Goal: Task Accomplishment & Management: Manage account settings

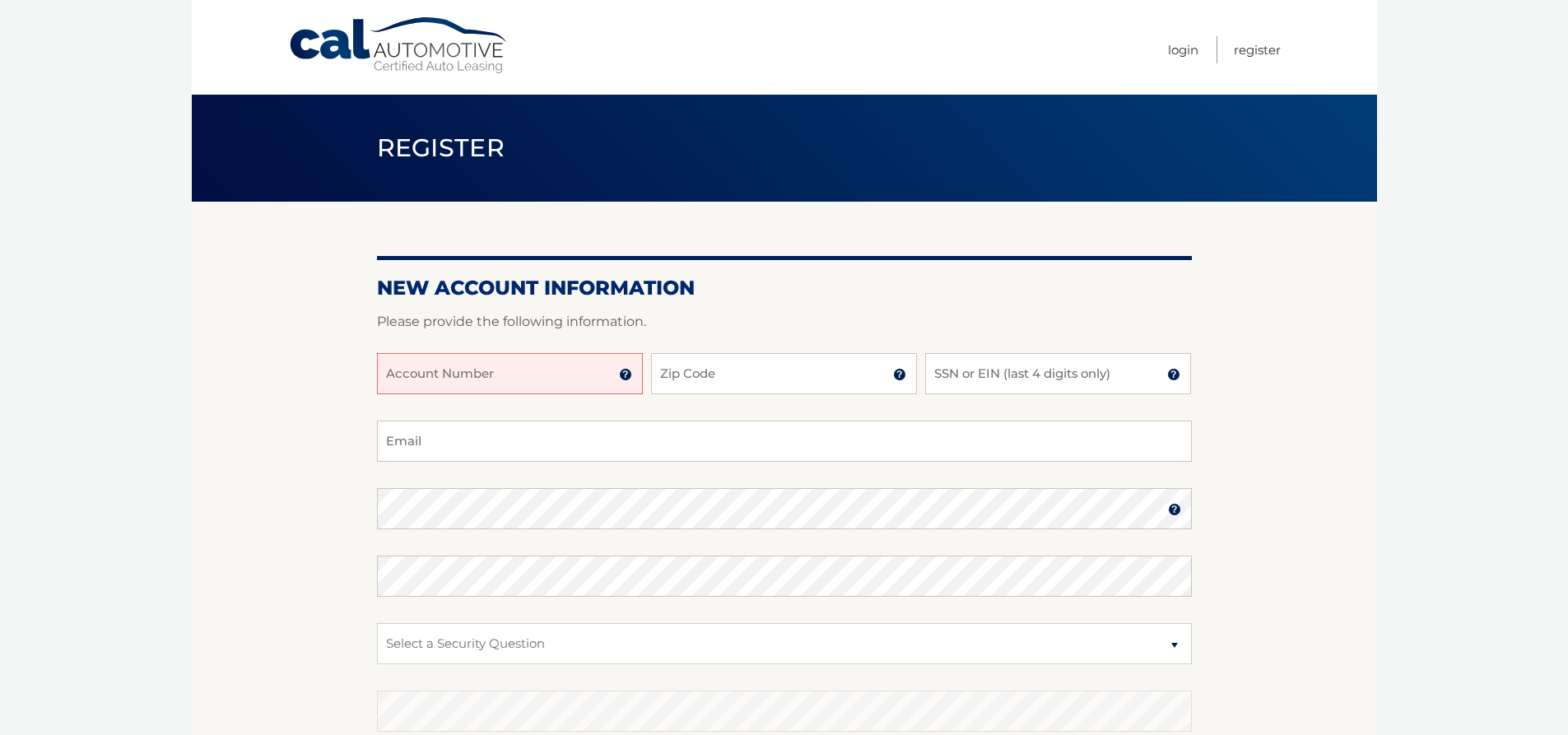
click at [387, 372] on input "Account Number" at bounding box center [509, 374] width 266 height 41
type input "44456010234"
click at [658, 370] on input "Zip Code" at bounding box center [783, 374] width 266 height 41
click at [695, 376] on input "Zip Code" at bounding box center [783, 374] width 266 height 41
type input "33027"
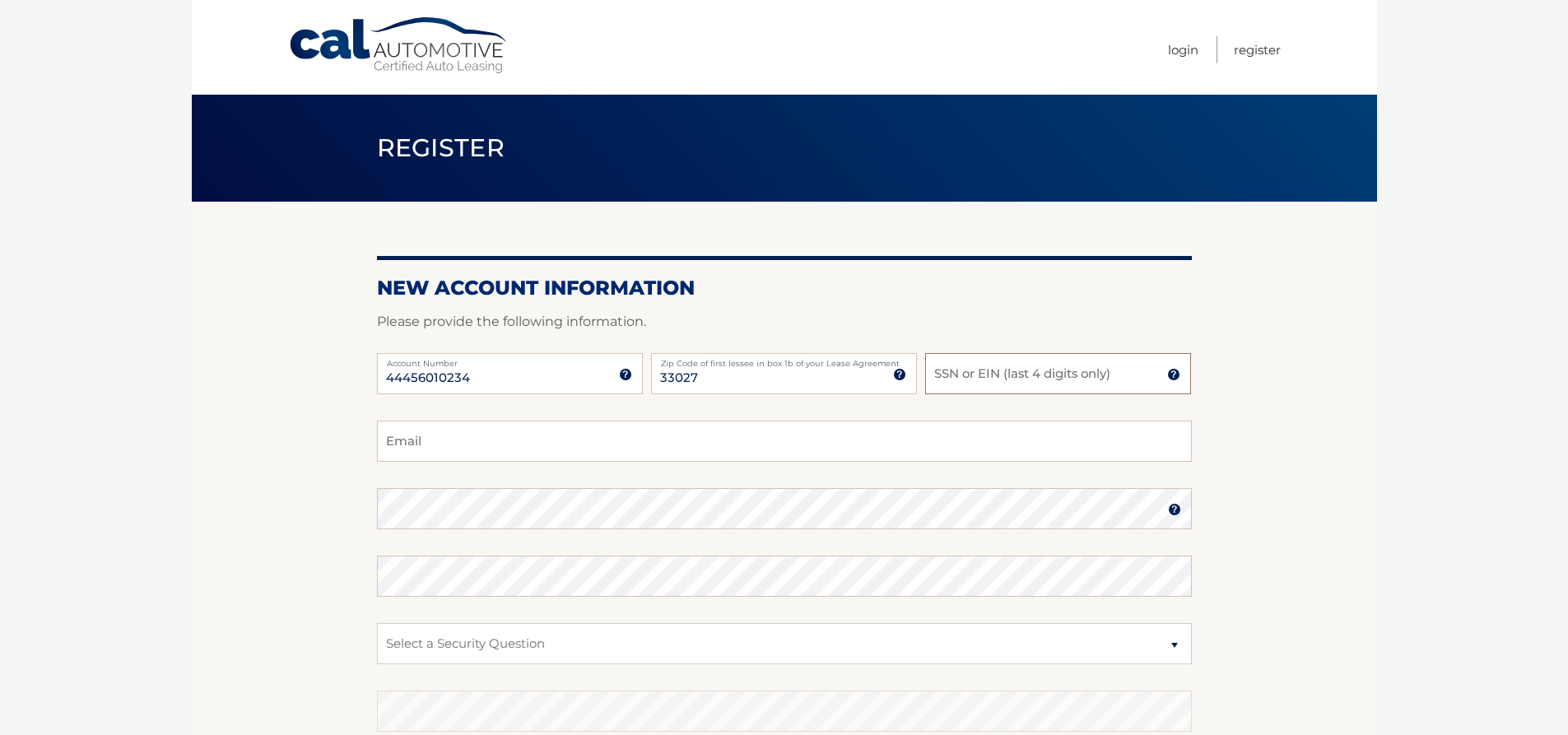
click at [952, 373] on input "SSN or EIN (last 4 digits only)" at bounding box center [1057, 374] width 266 height 41
type input "4599"
click at [401, 433] on input "Email" at bounding box center [784, 441] width 815 height 41
type input "magiesunshine@yahoo.com"
click at [1175, 647] on select "Select a Security Question What was the name of your elementary school? What is…" at bounding box center [784, 644] width 815 height 41
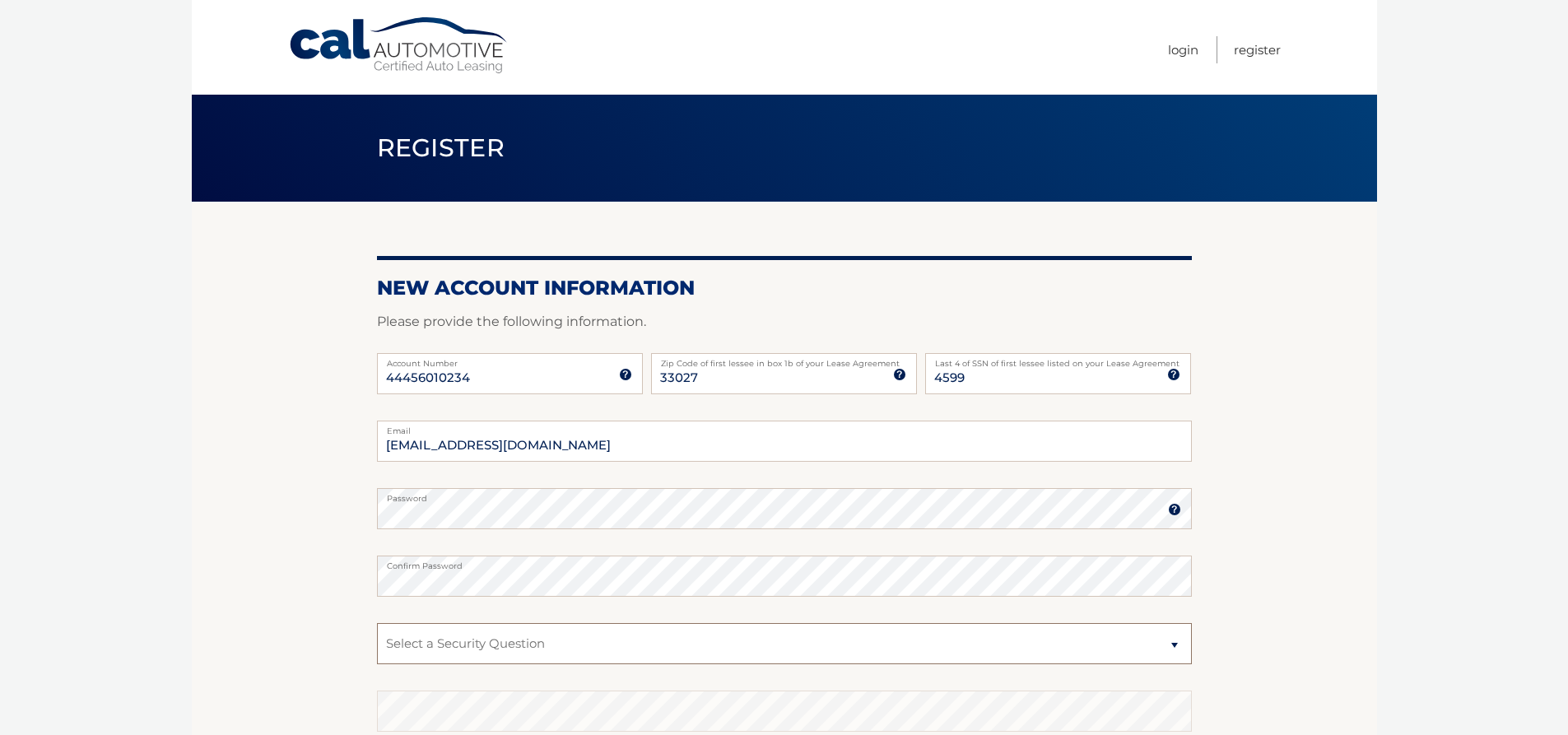
select select "3"
click at [377, 623] on select "Select a Security Question What was the name of your elementary school? What is…" at bounding box center [784, 644] width 815 height 41
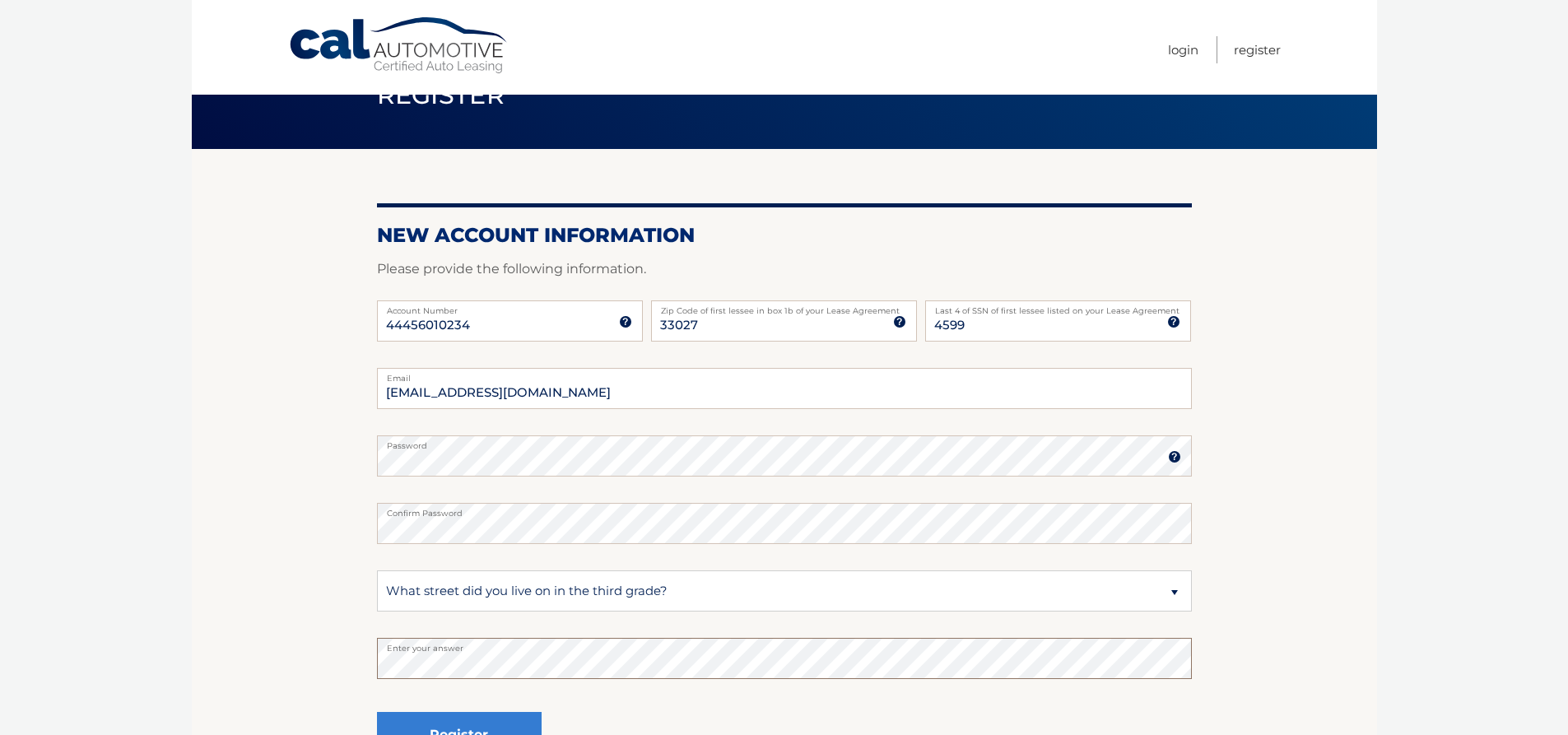
scroll to position [82, 0]
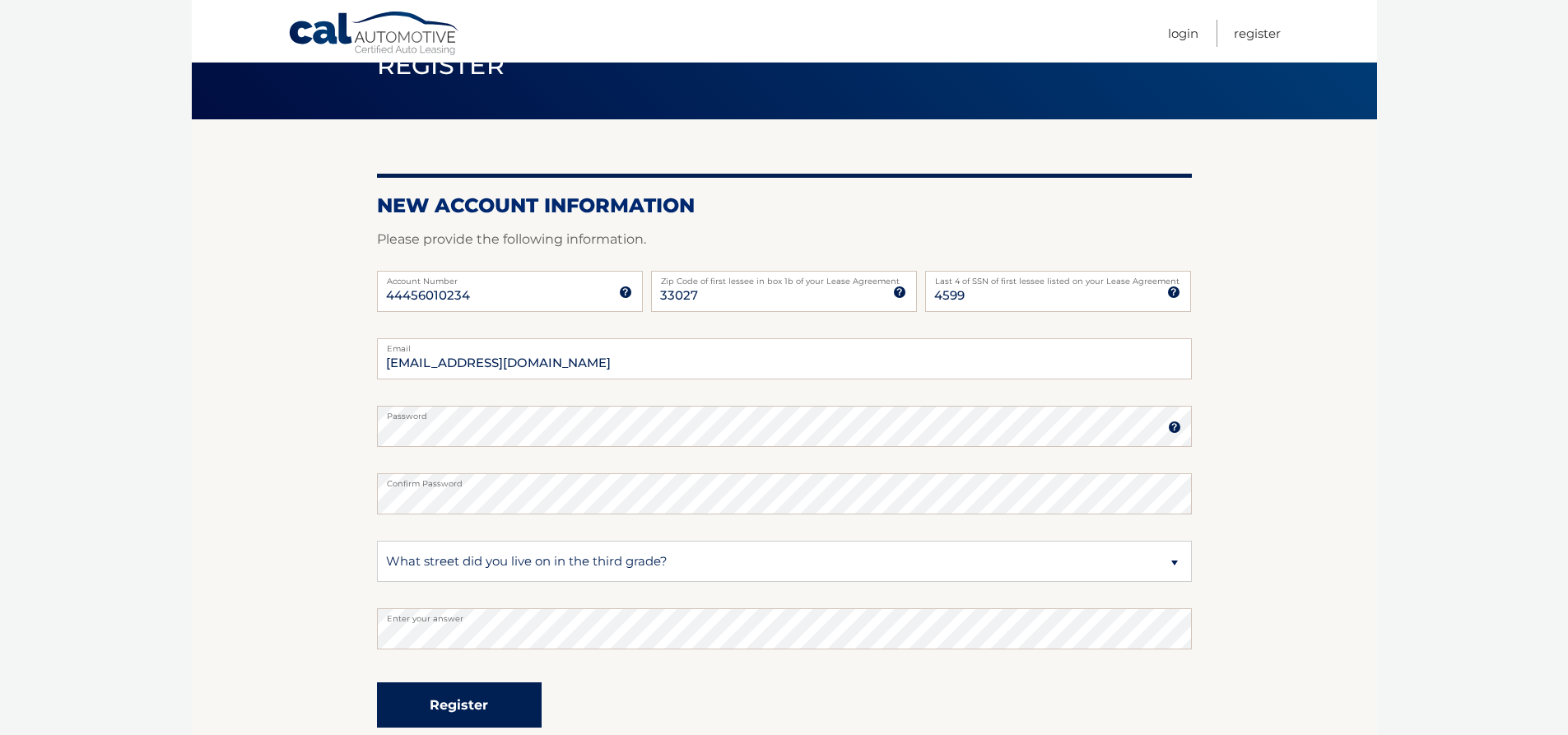
click at [473, 706] on button "Register" at bounding box center [459, 704] width 165 height 45
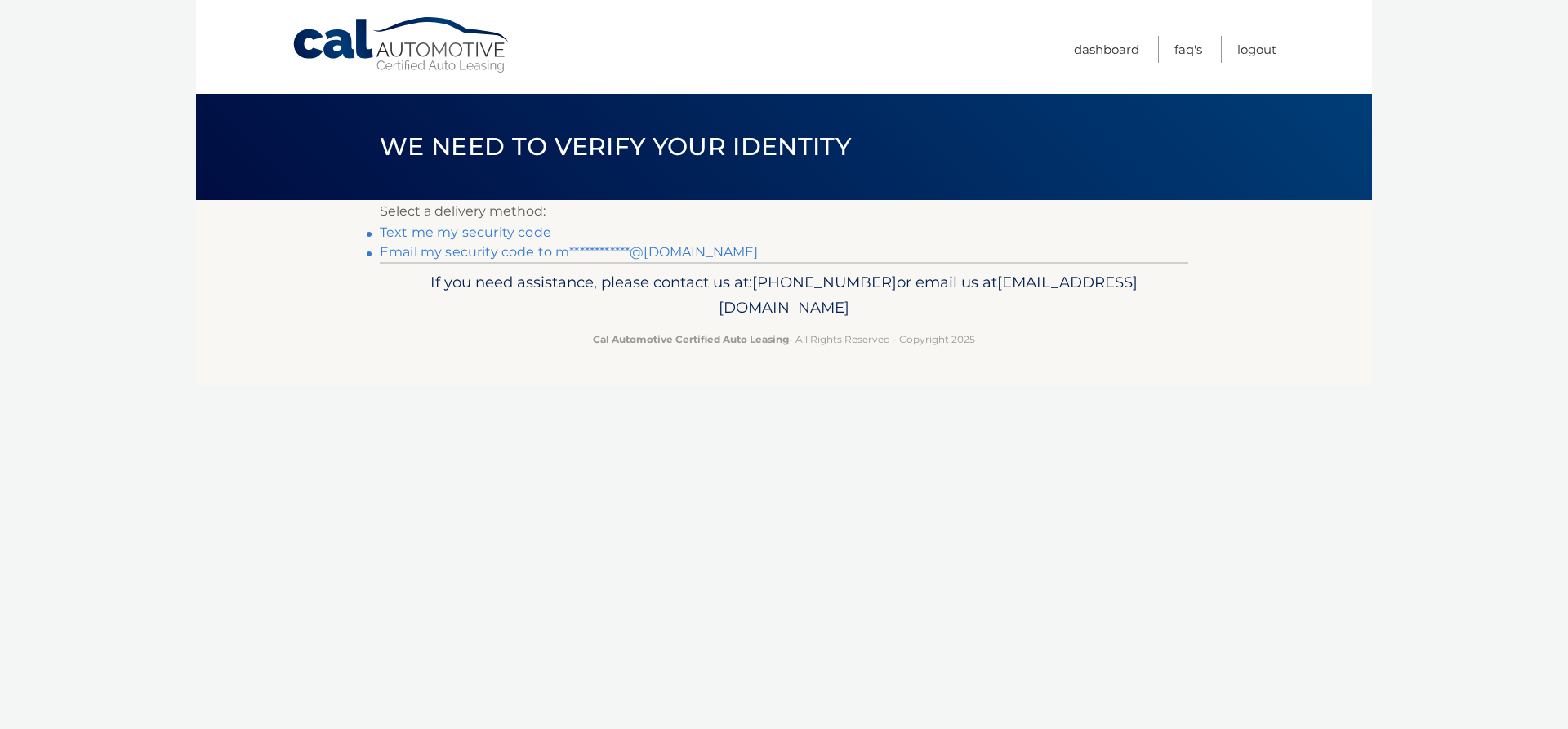
click at [668, 250] on link "**********" at bounding box center [568, 251] width 378 height 15
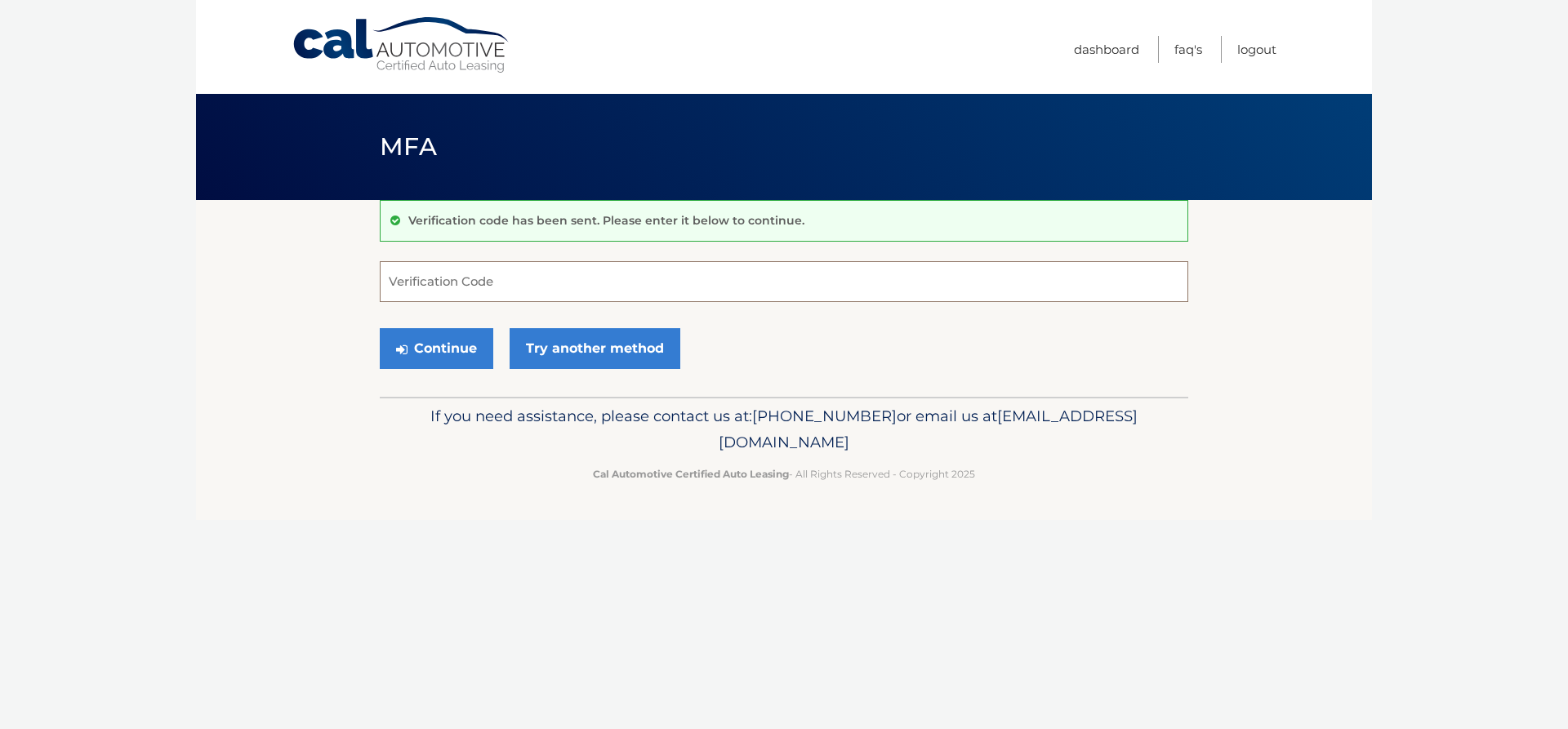
click at [401, 283] on input "Verification Code" at bounding box center [784, 281] width 808 height 41
type input "458080"
click at [438, 347] on button "Continue" at bounding box center [436, 348] width 114 height 41
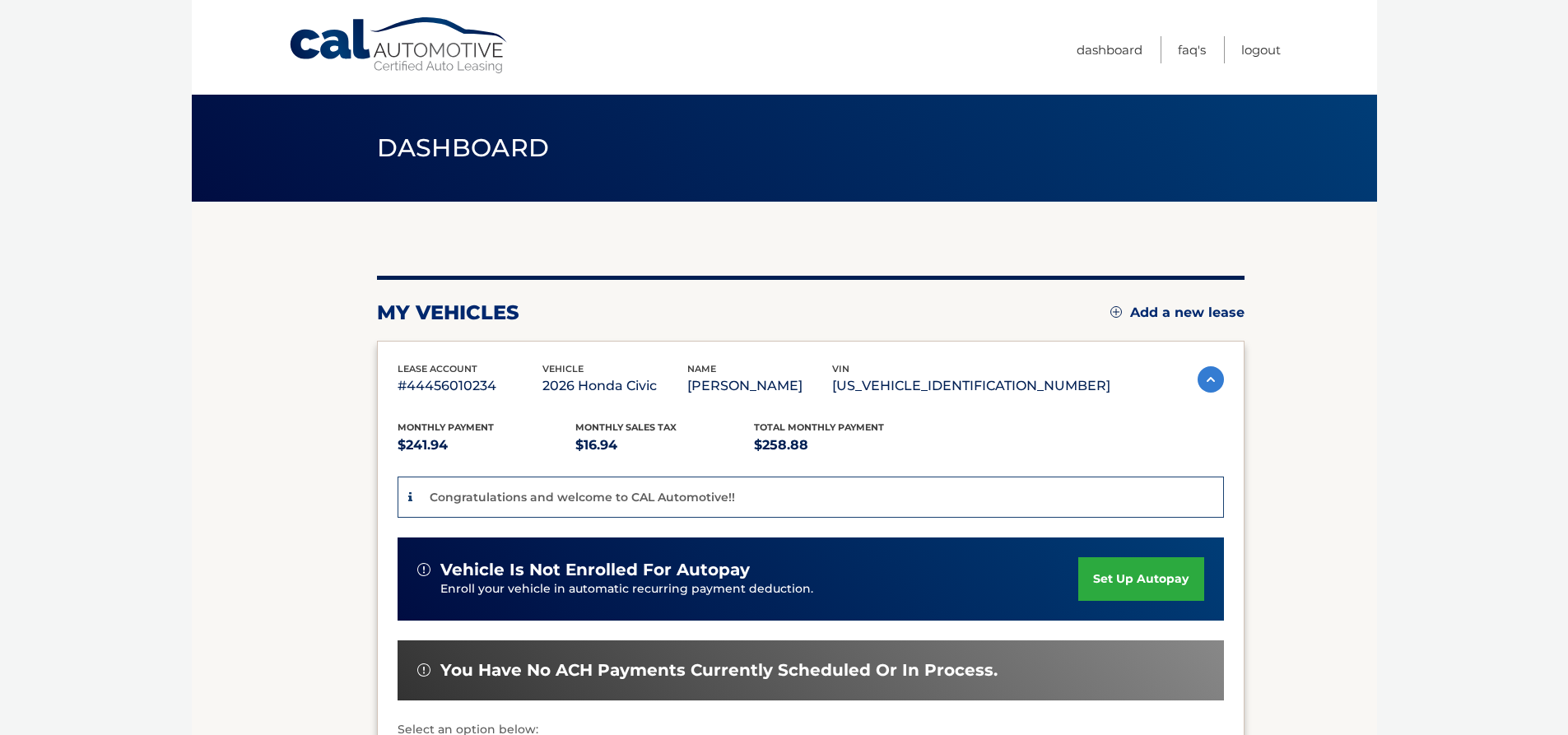
click at [1156, 575] on link "set up autopay" at bounding box center [1141, 579] width 126 height 44
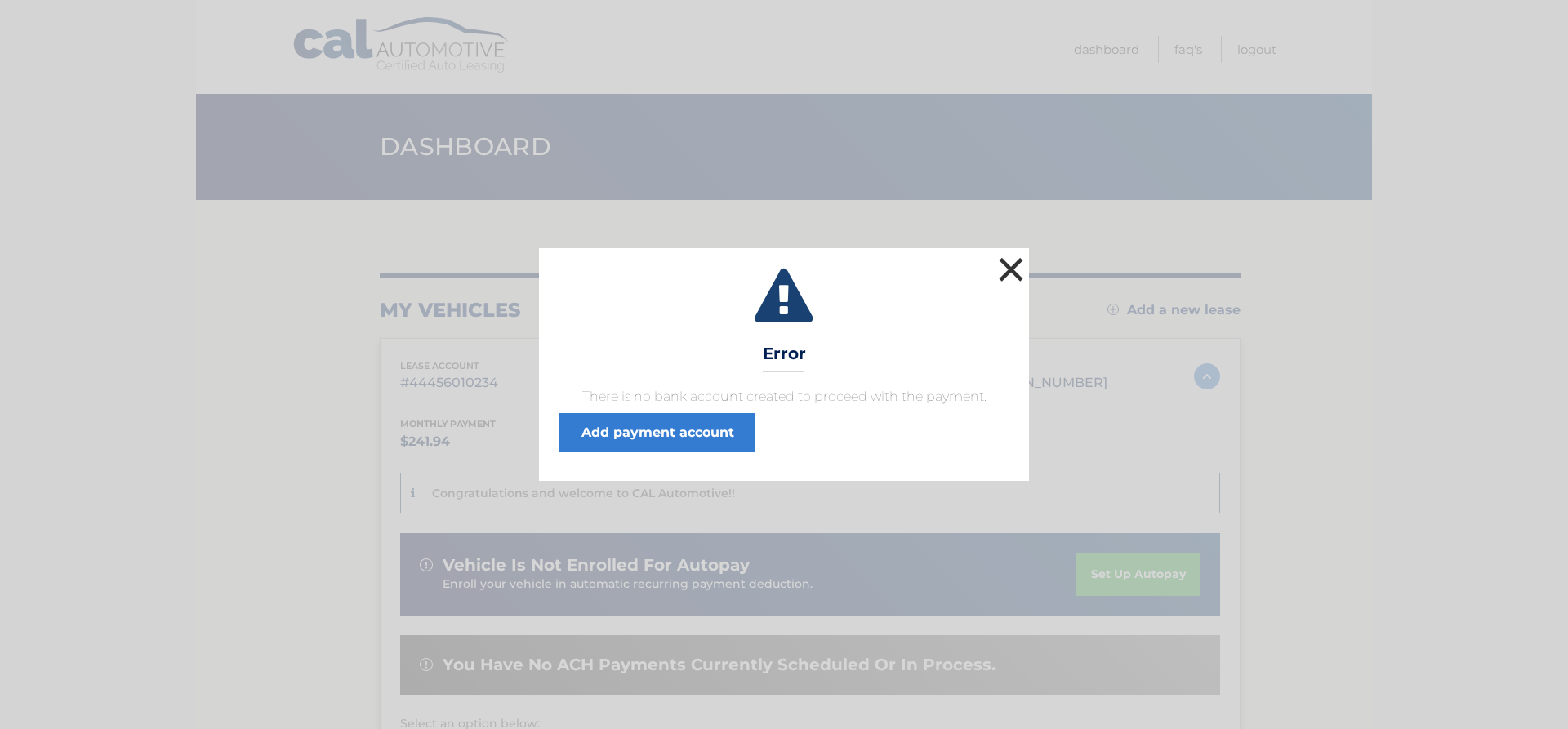
click at [1008, 265] on button "×" at bounding box center [1011, 269] width 33 height 33
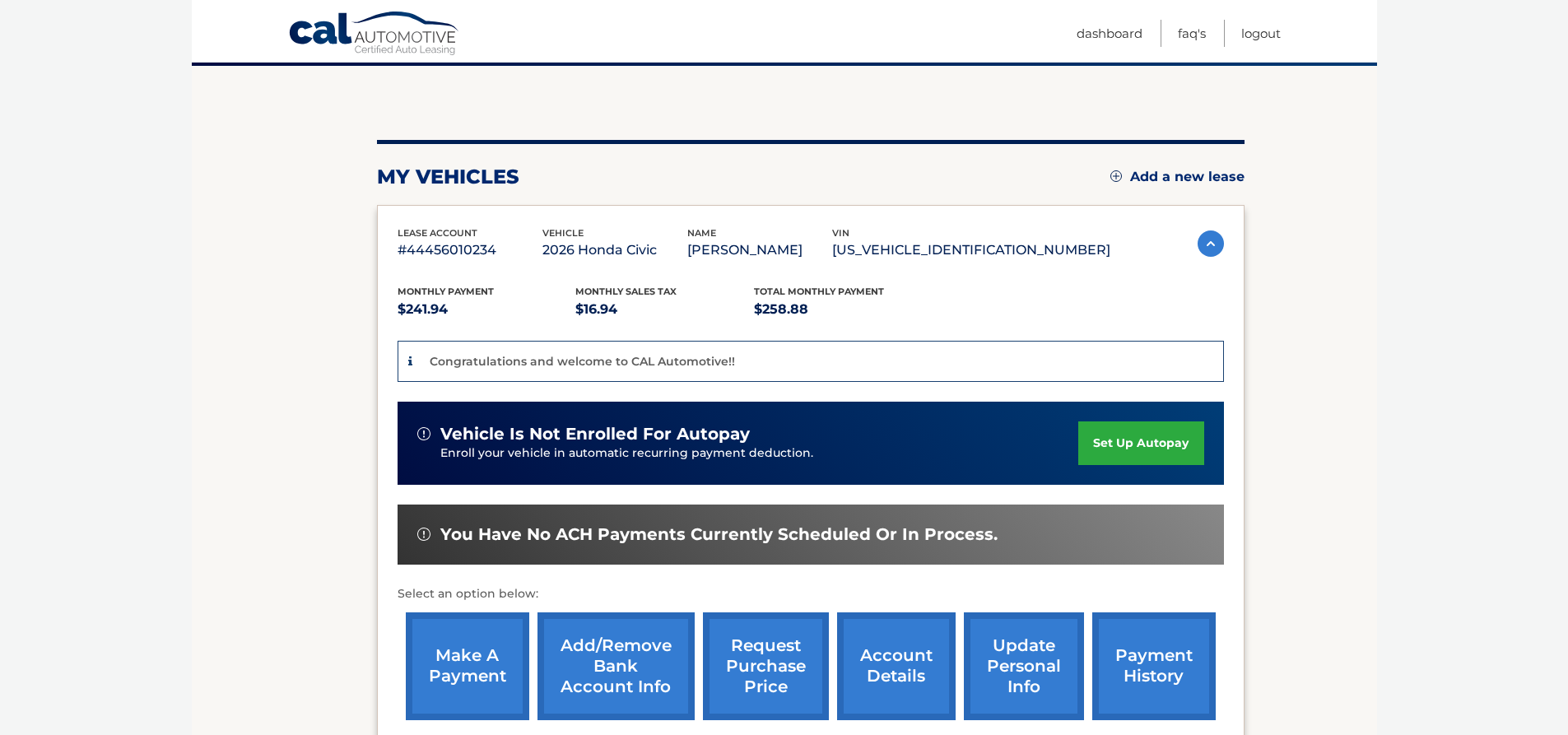
scroll to position [165, 0]
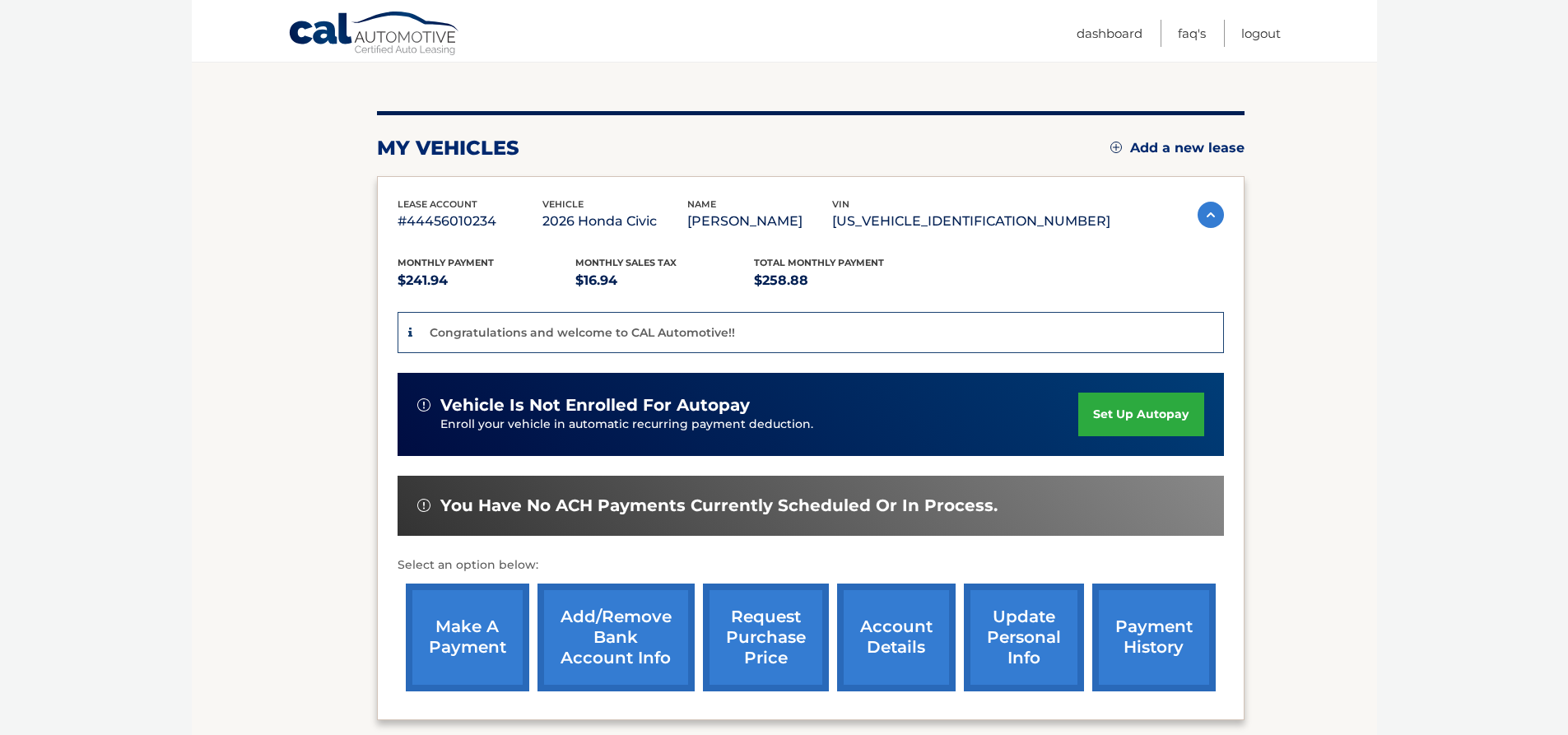
click at [1118, 411] on link "set up autopay" at bounding box center [1141, 414] width 126 height 44
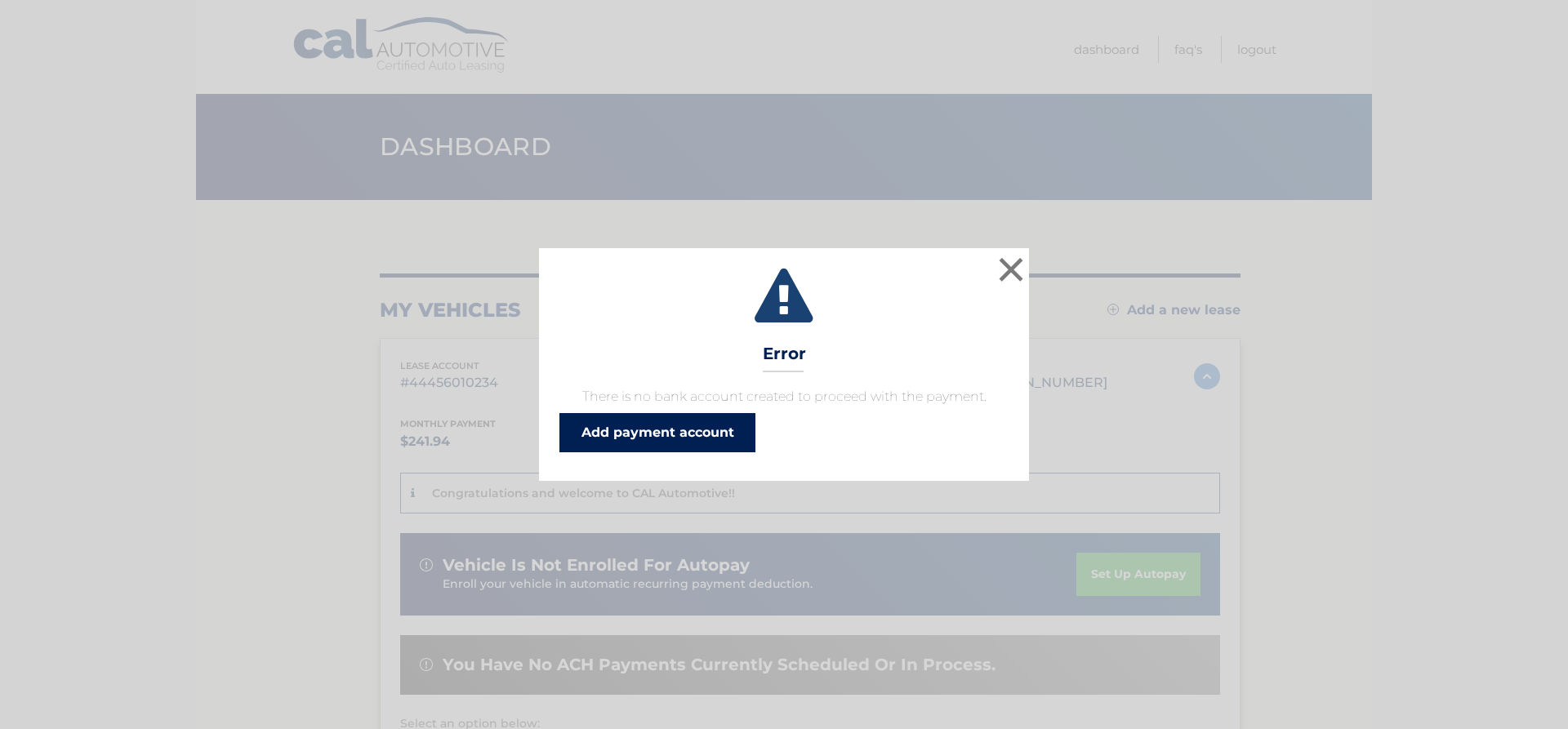
click at [682, 431] on link "Add payment account" at bounding box center [657, 433] width 196 height 39
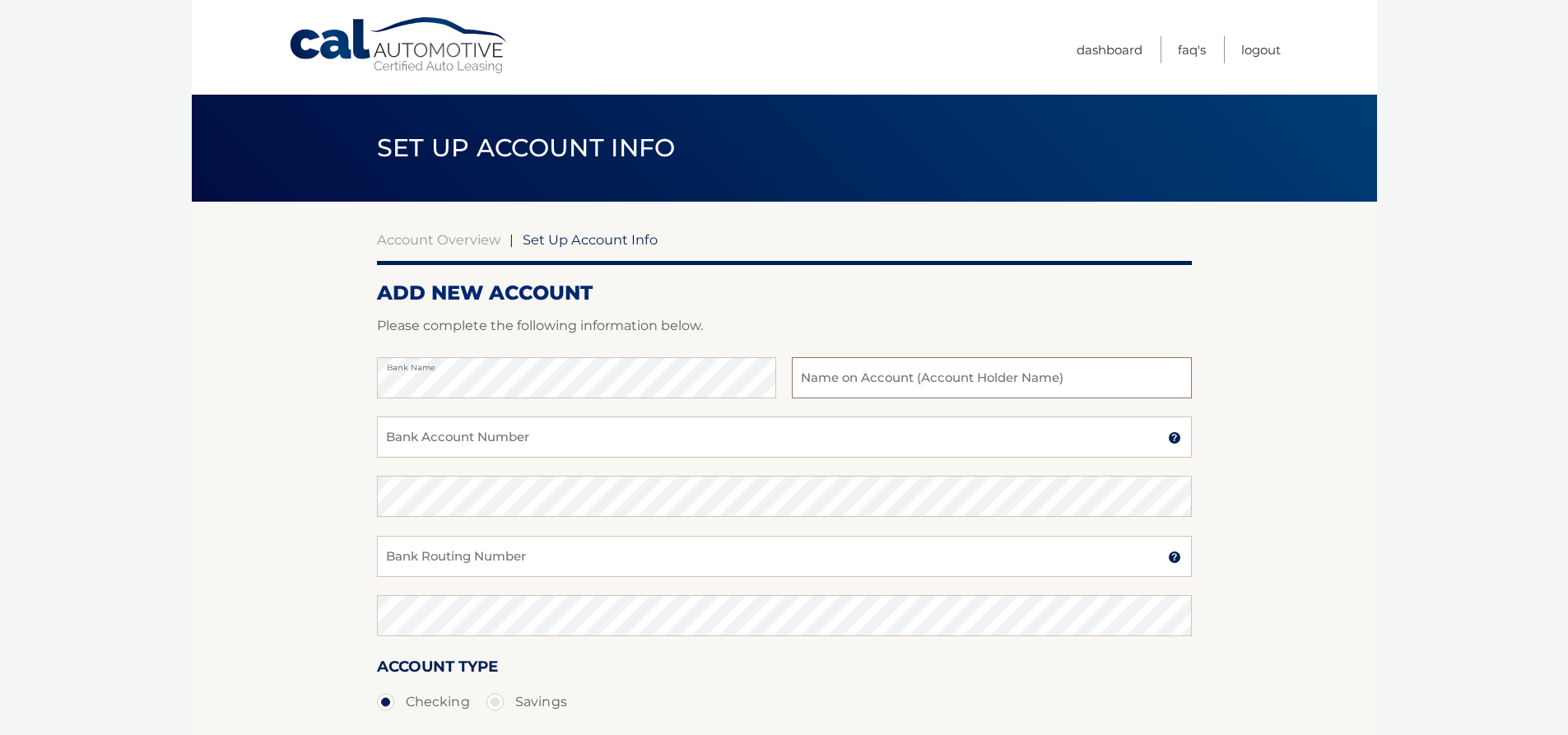
click at [804, 377] on input "text" at bounding box center [991, 377] width 399 height 41
type input "[PERSON_NAME]"
click at [393, 435] on input "Bank Account Number" at bounding box center [784, 437] width 815 height 41
type input "658703603"
click at [395, 558] on input "Bank Routing Number" at bounding box center [784, 556] width 815 height 41
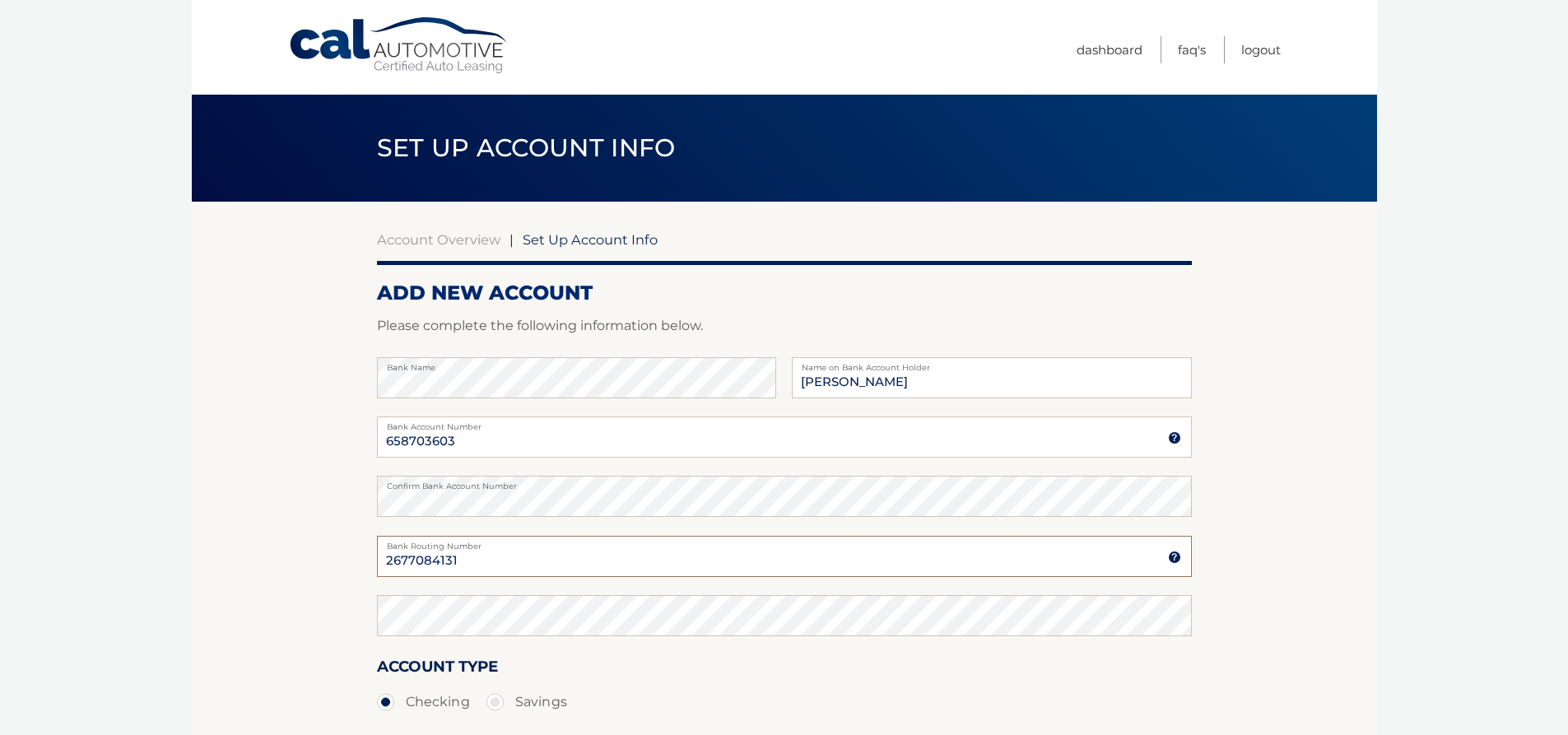
type input "2677084131"
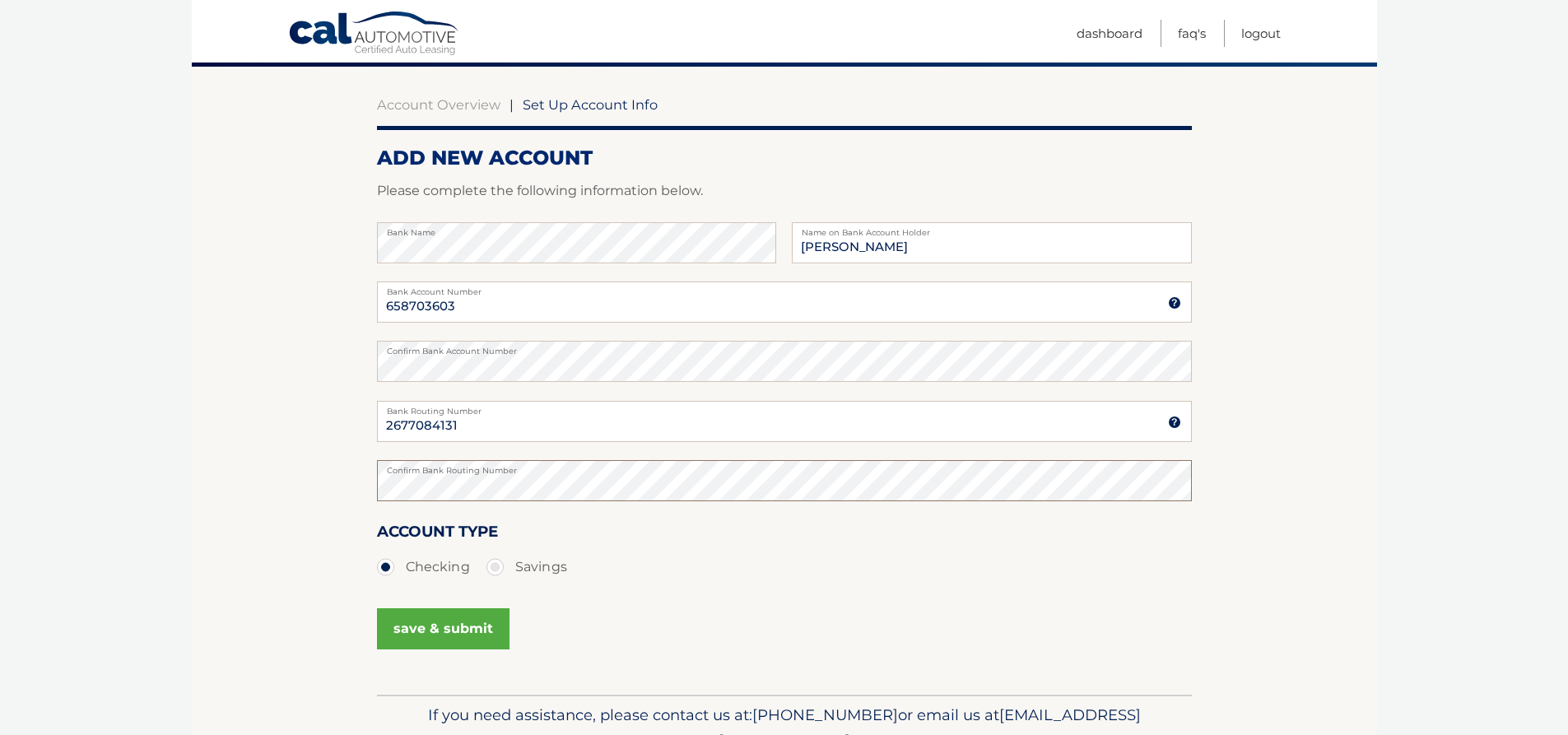
scroll to position [165, 0]
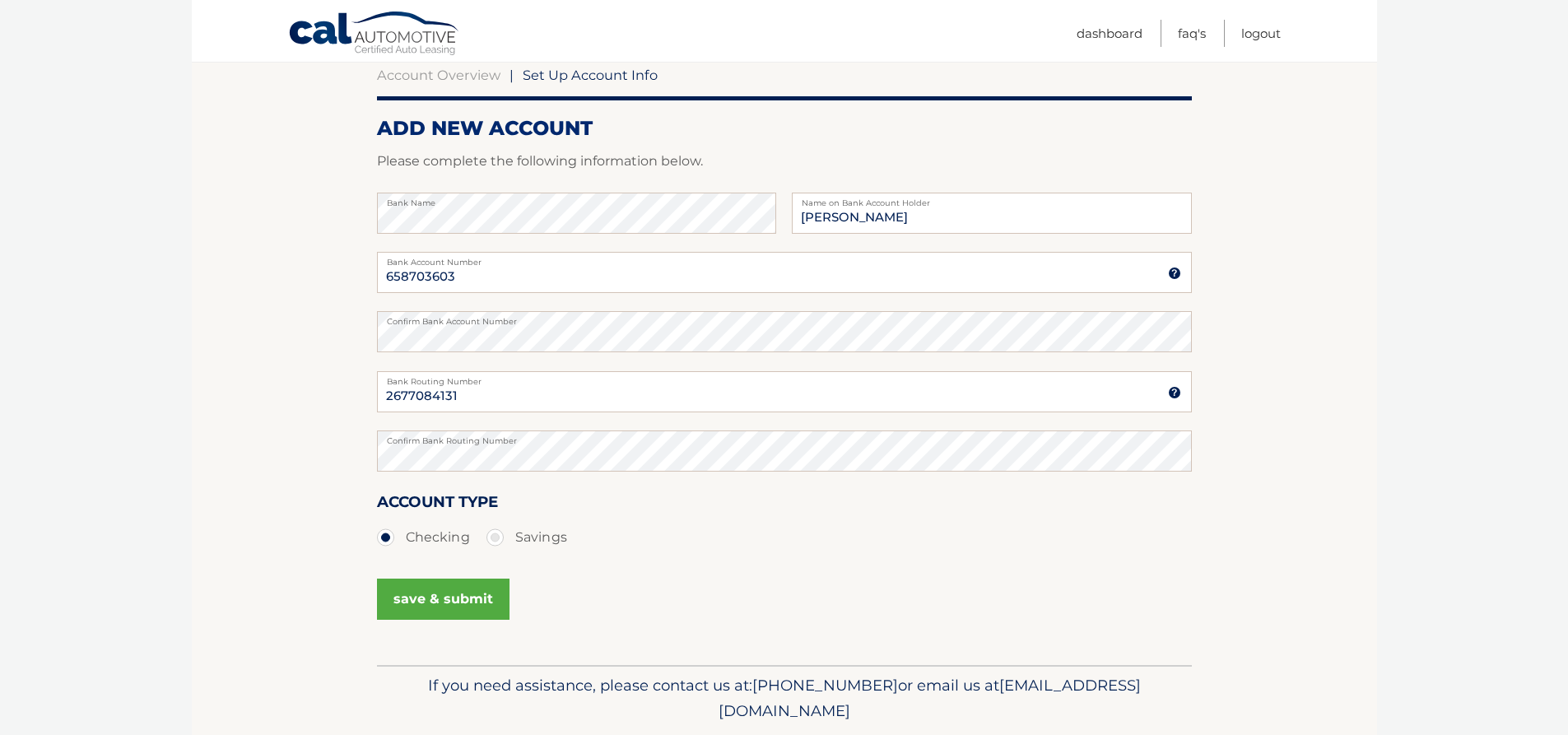
click at [449, 599] on button "save & submit" at bounding box center [442, 599] width 132 height 41
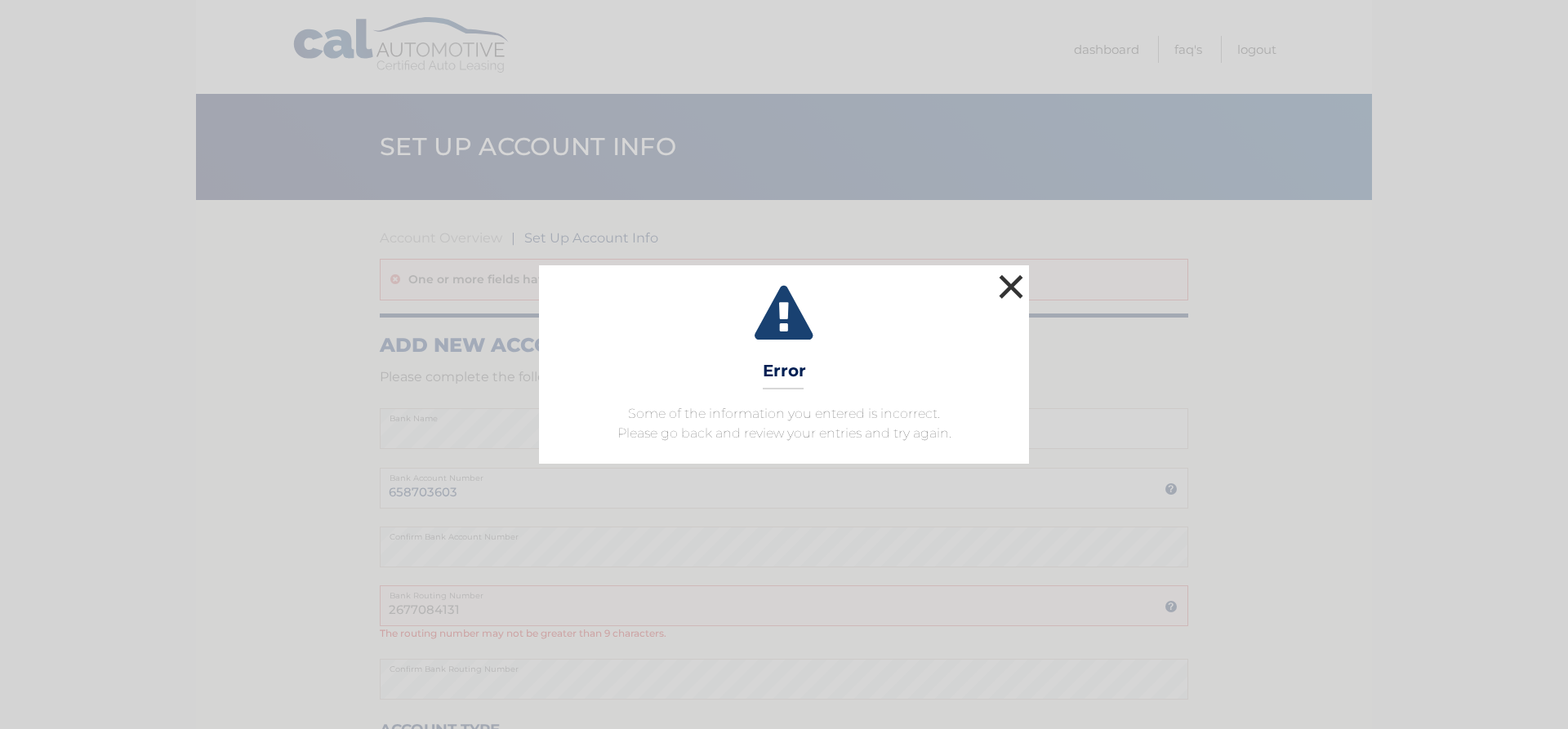
click at [1008, 290] on button "×" at bounding box center [1011, 286] width 33 height 33
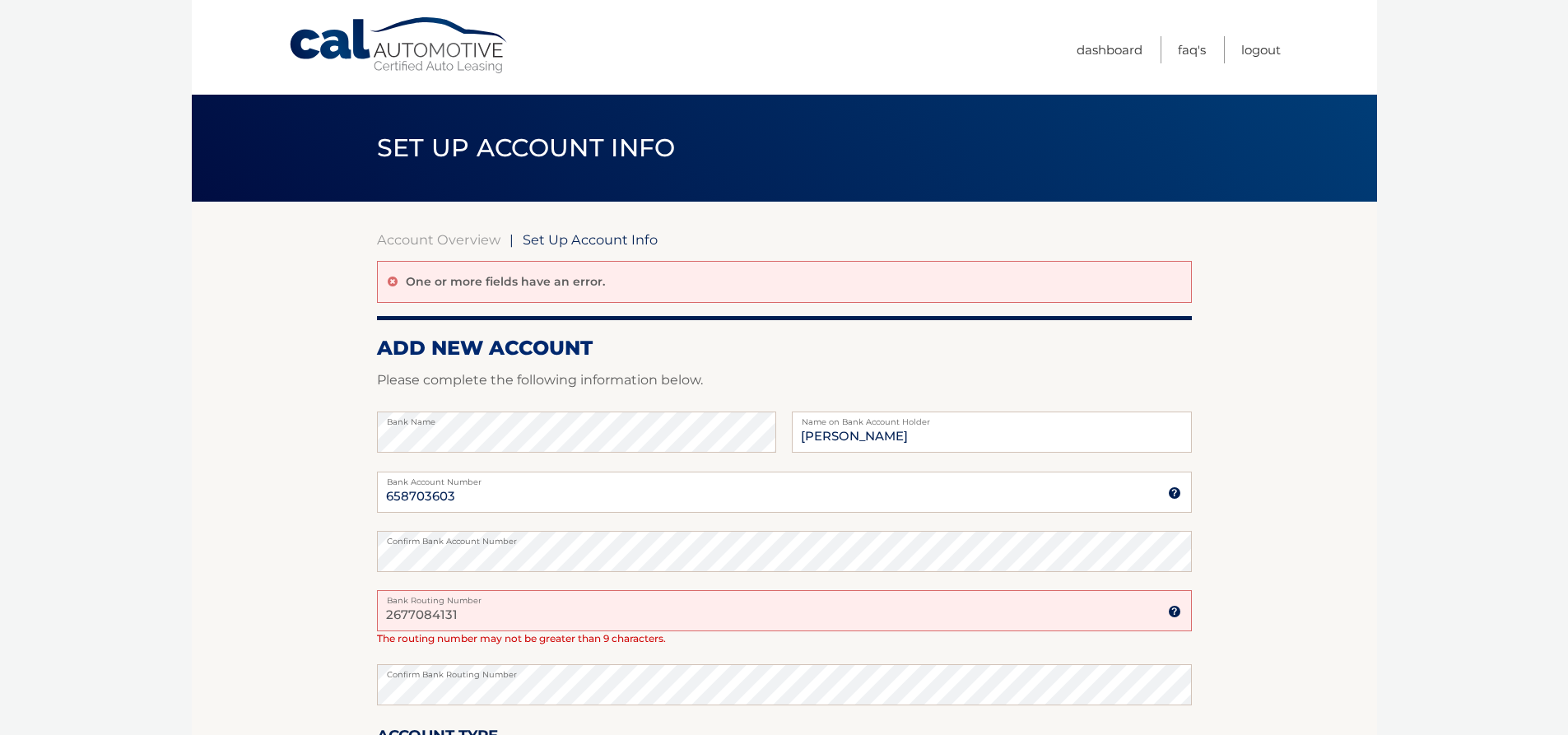
click at [416, 613] on input "2677084131" at bounding box center [784, 610] width 815 height 41
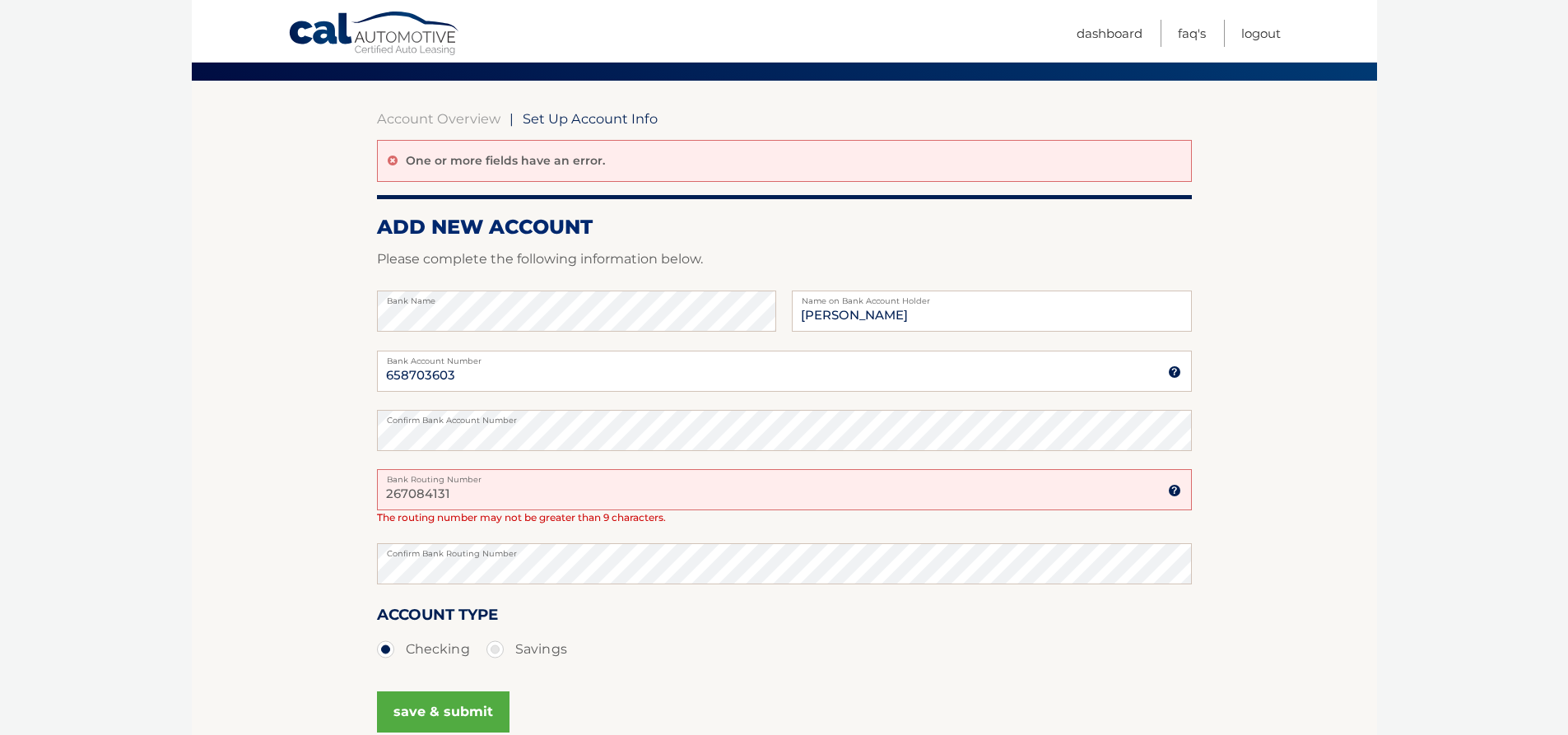
scroll to position [165, 0]
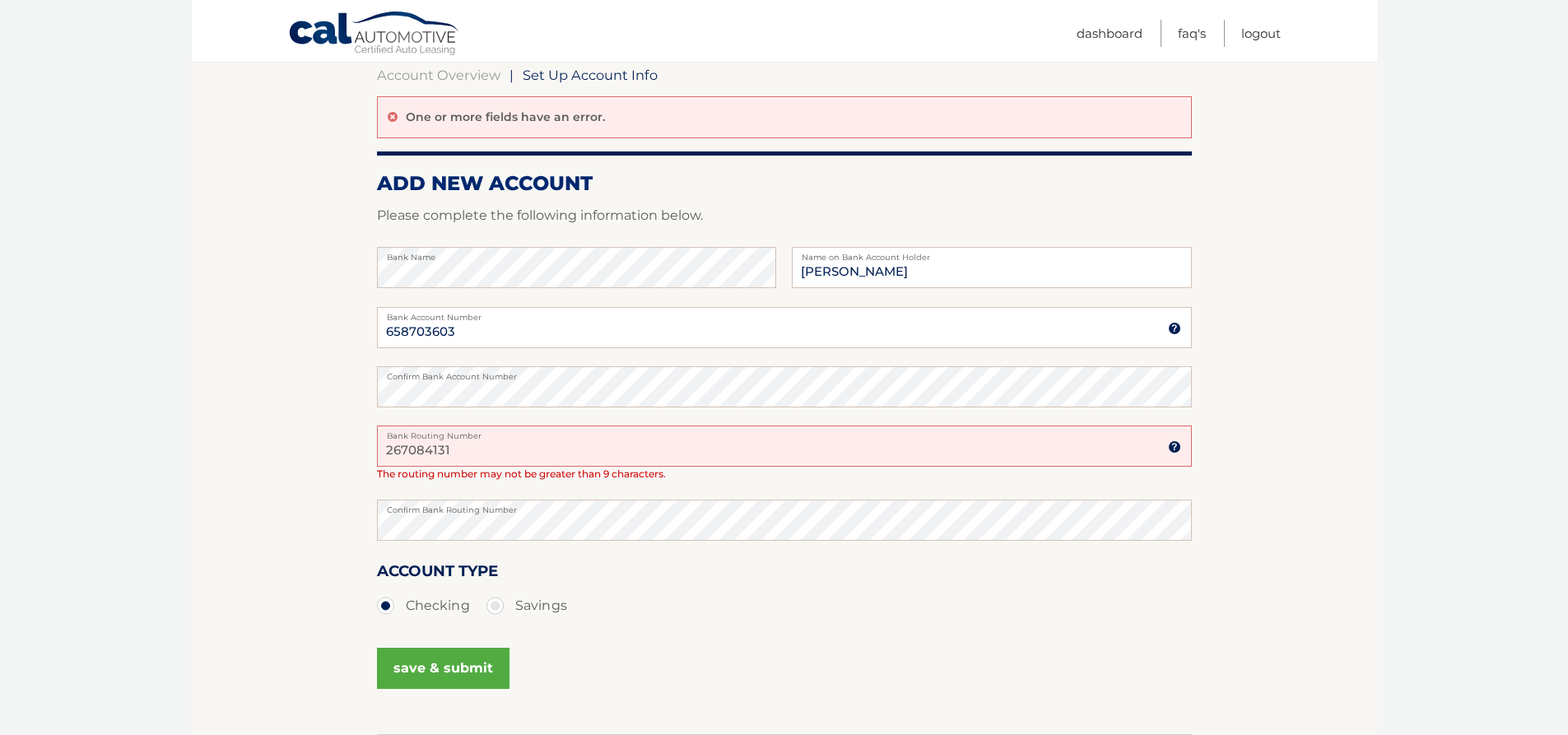
type input "267084131"
click at [448, 662] on button "save & submit" at bounding box center [442, 668] width 132 height 41
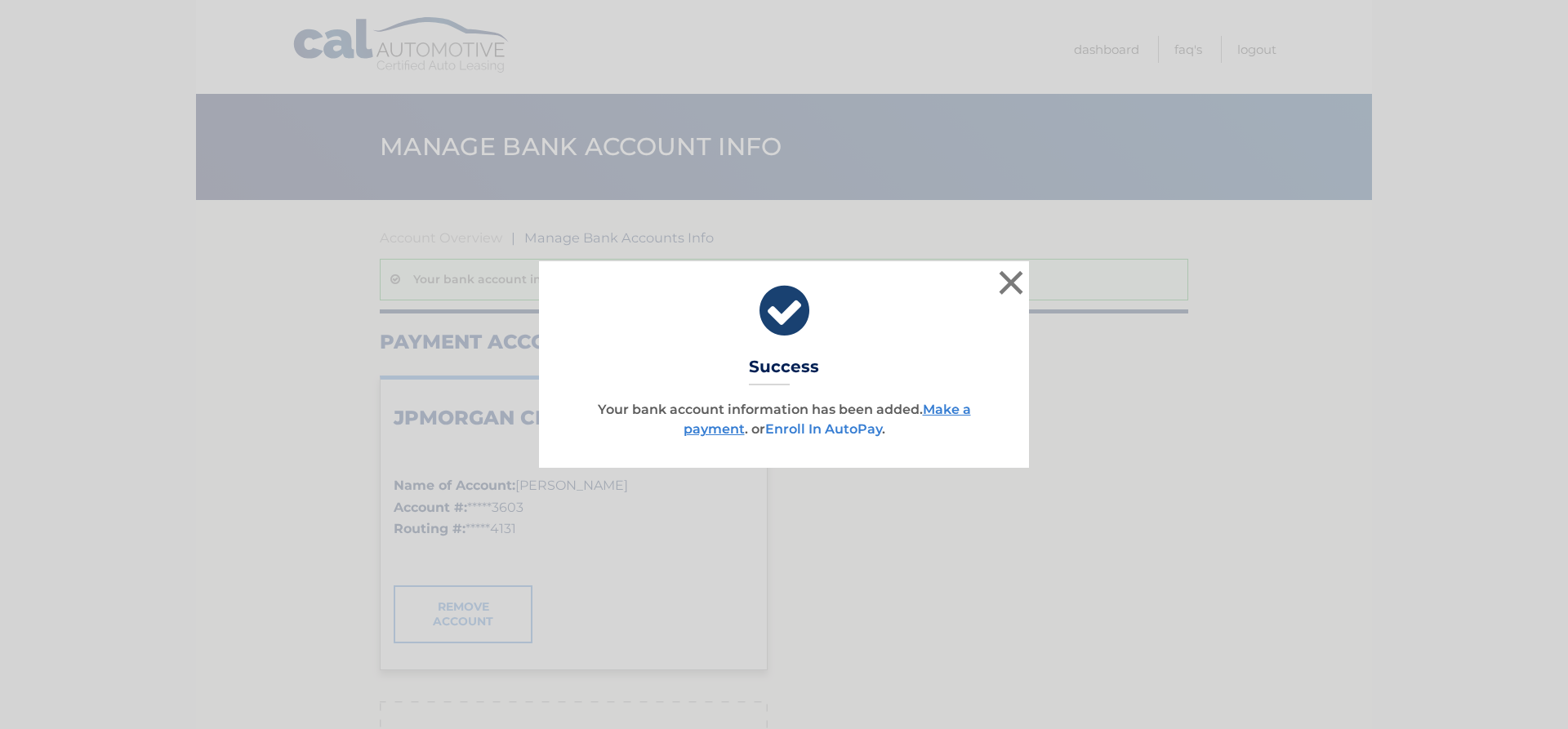
click at [817, 432] on link "Enroll In AutoPay" at bounding box center [823, 428] width 117 height 15
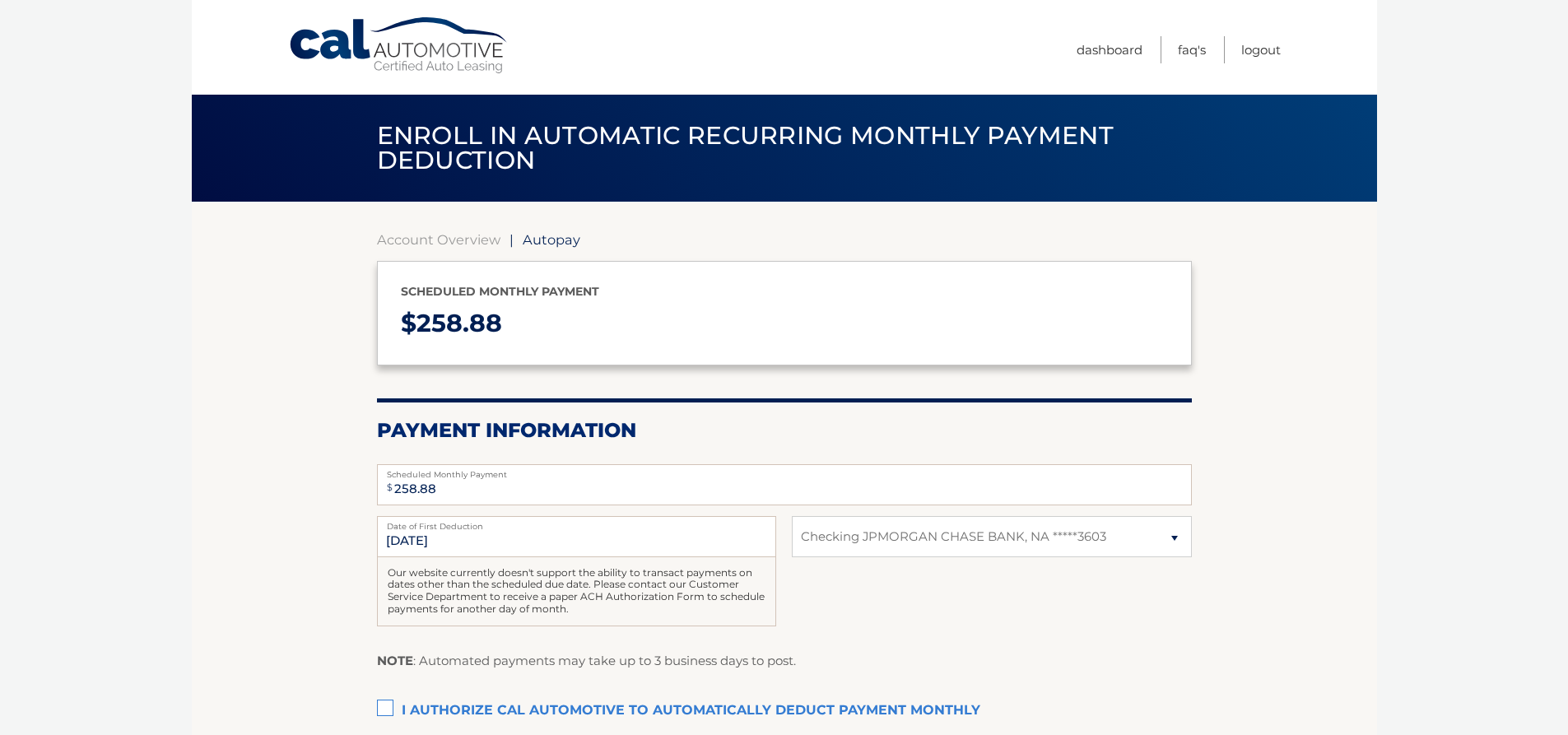
select select "YmQ5MmUzOTItODc1YS00NDI2LTg5ZmQtNzA3ZGI4NTAxMmUw"
click at [383, 705] on label "I authorize cal automotive to automatically deduct payment monthly This checkbo…" at bounding box center [784, 711] width 815 height 33
click at [0, 0] on input "I authorize cal automotive to automatically deduct payment monthly This checkbo…" at bounding box center [0, 0] width 0 height 0
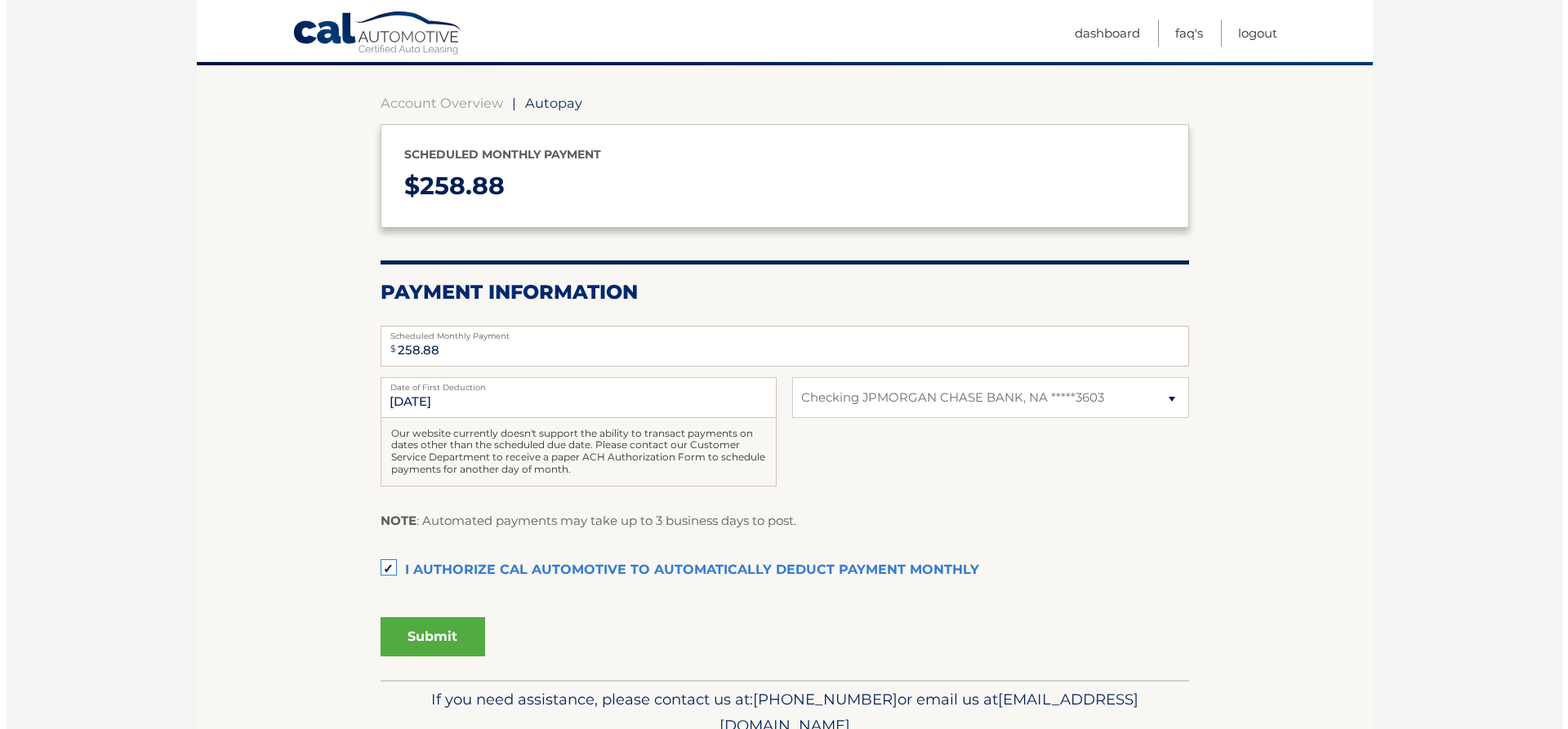
scroll to position [163, 0]
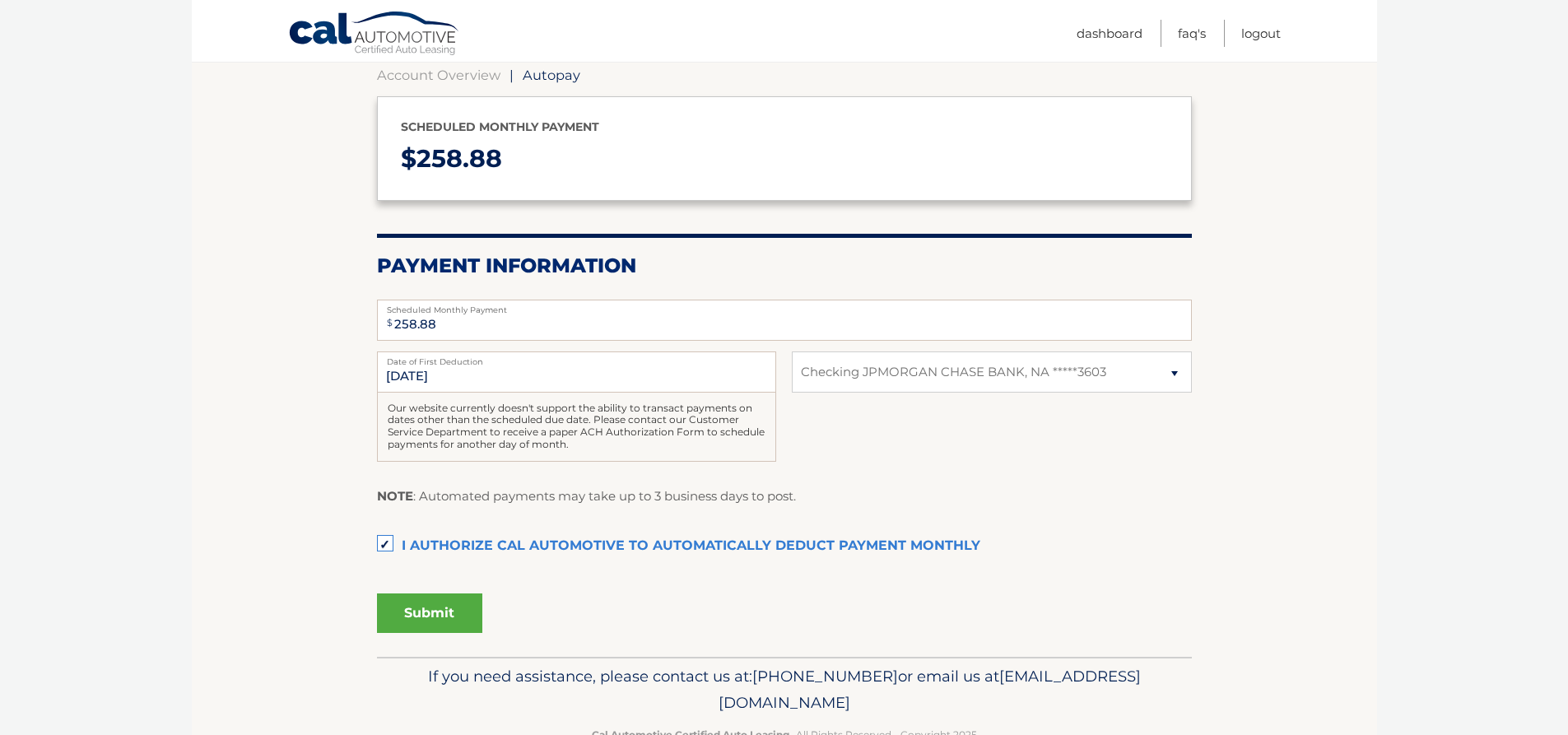
click at [426, 610] on button "Submit" at bounding box center [429, 613] width 105 height 39
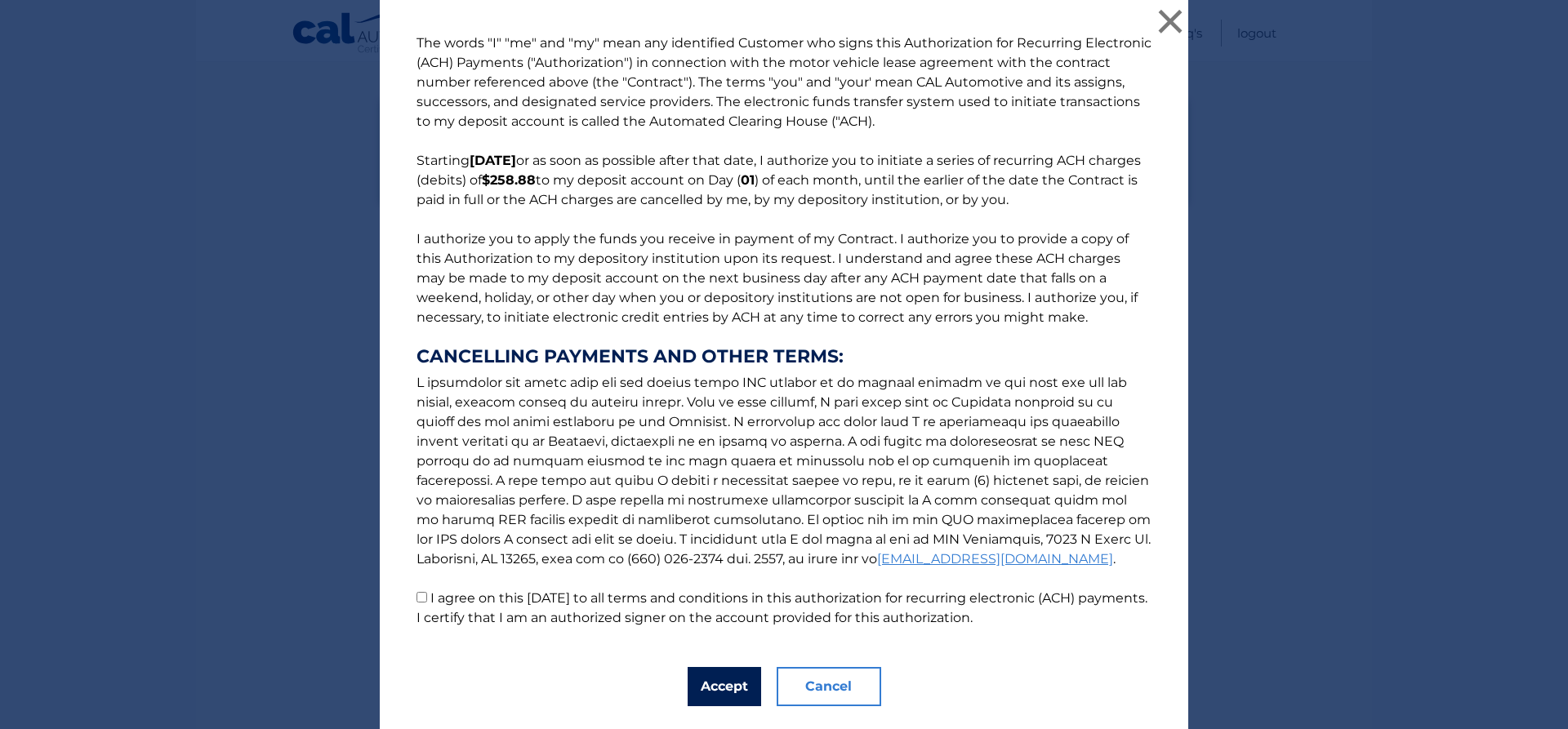
click at [729, 688] on button "Accept" at bounding box center [724, 687] width 74 height 39
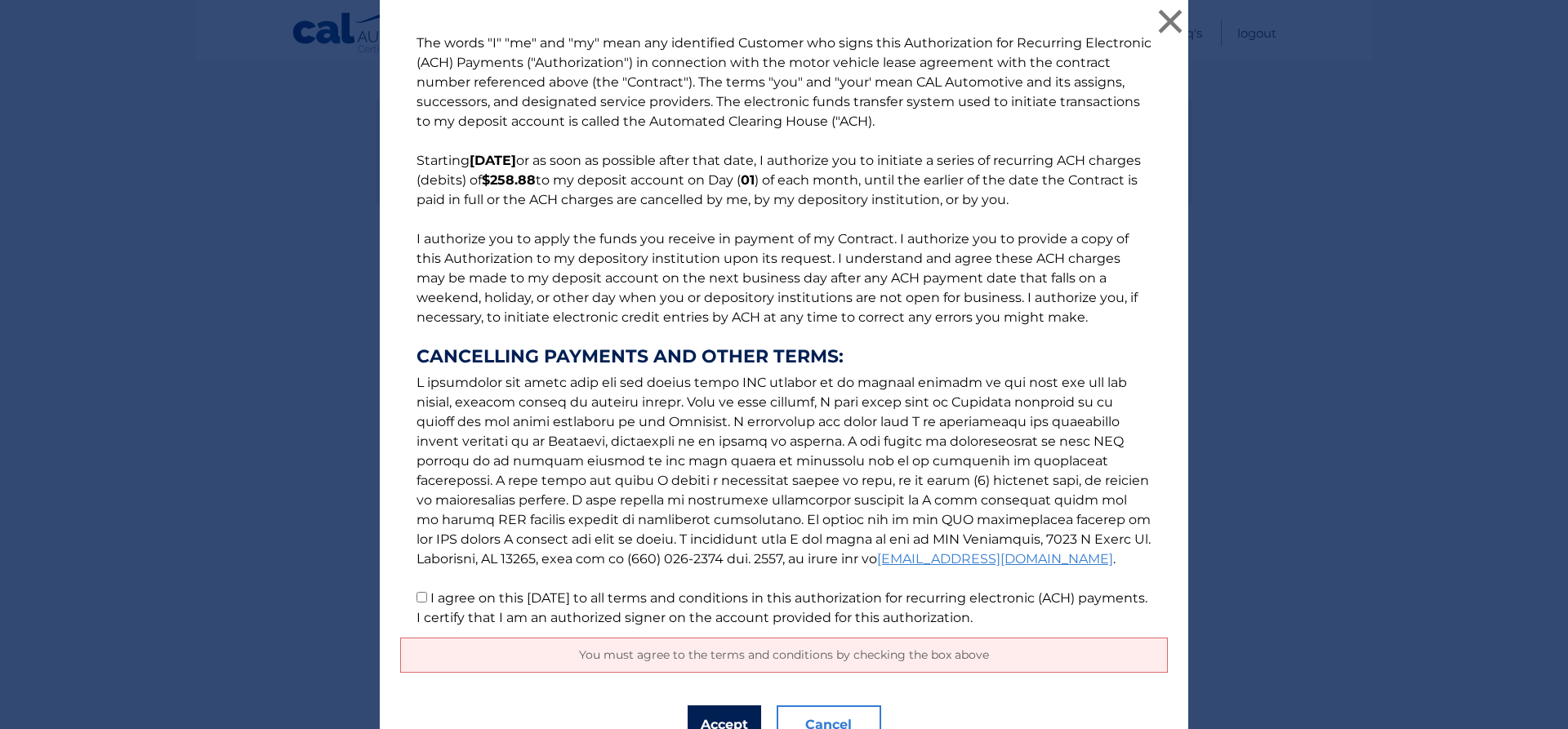
scroll to position [80, 0]
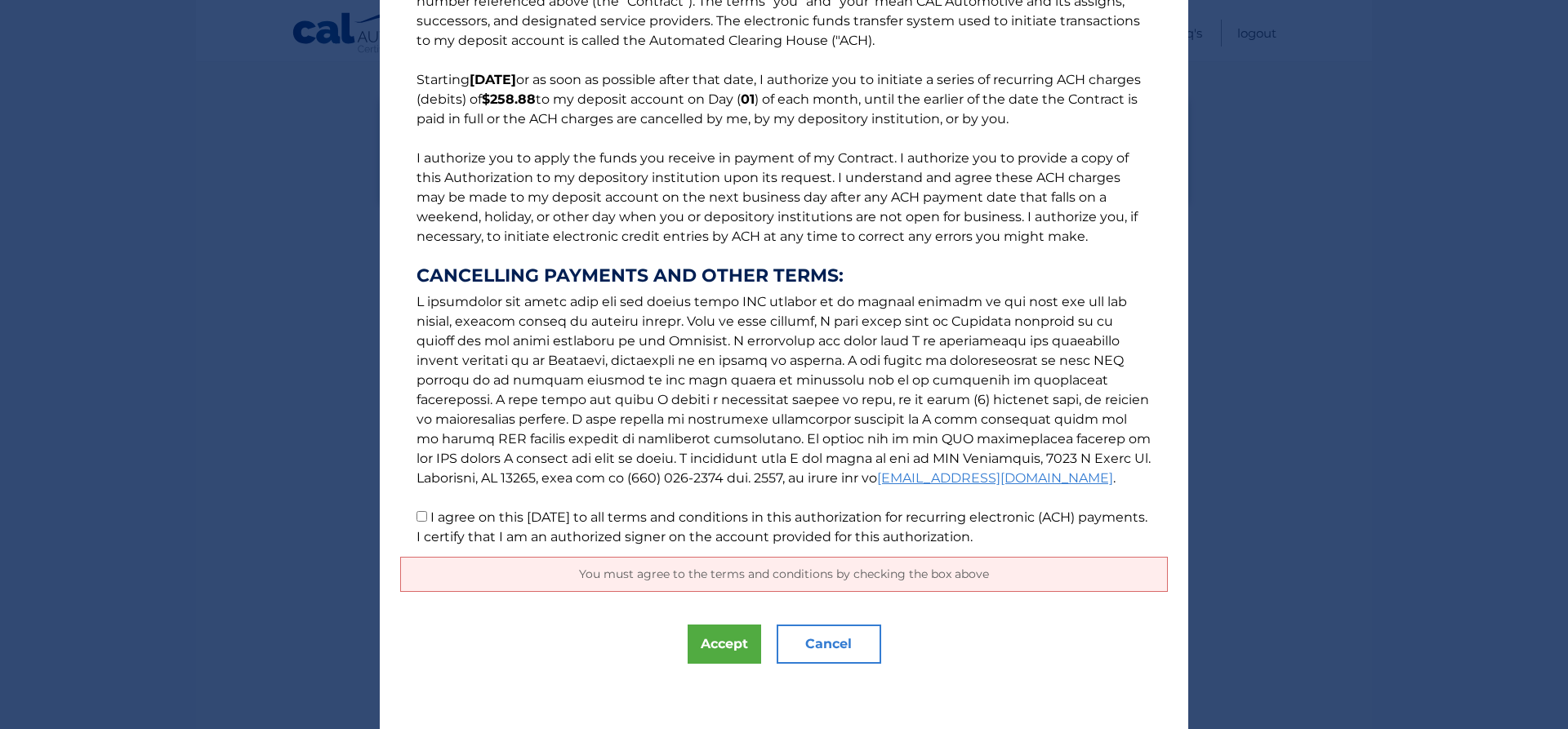
click at [420, 512] on input "I agree on this 09/15/2025 to all terms and conditions in this authorization fo…" at bounding box center [422, 516] width 11 height 11
checkbox input "true"
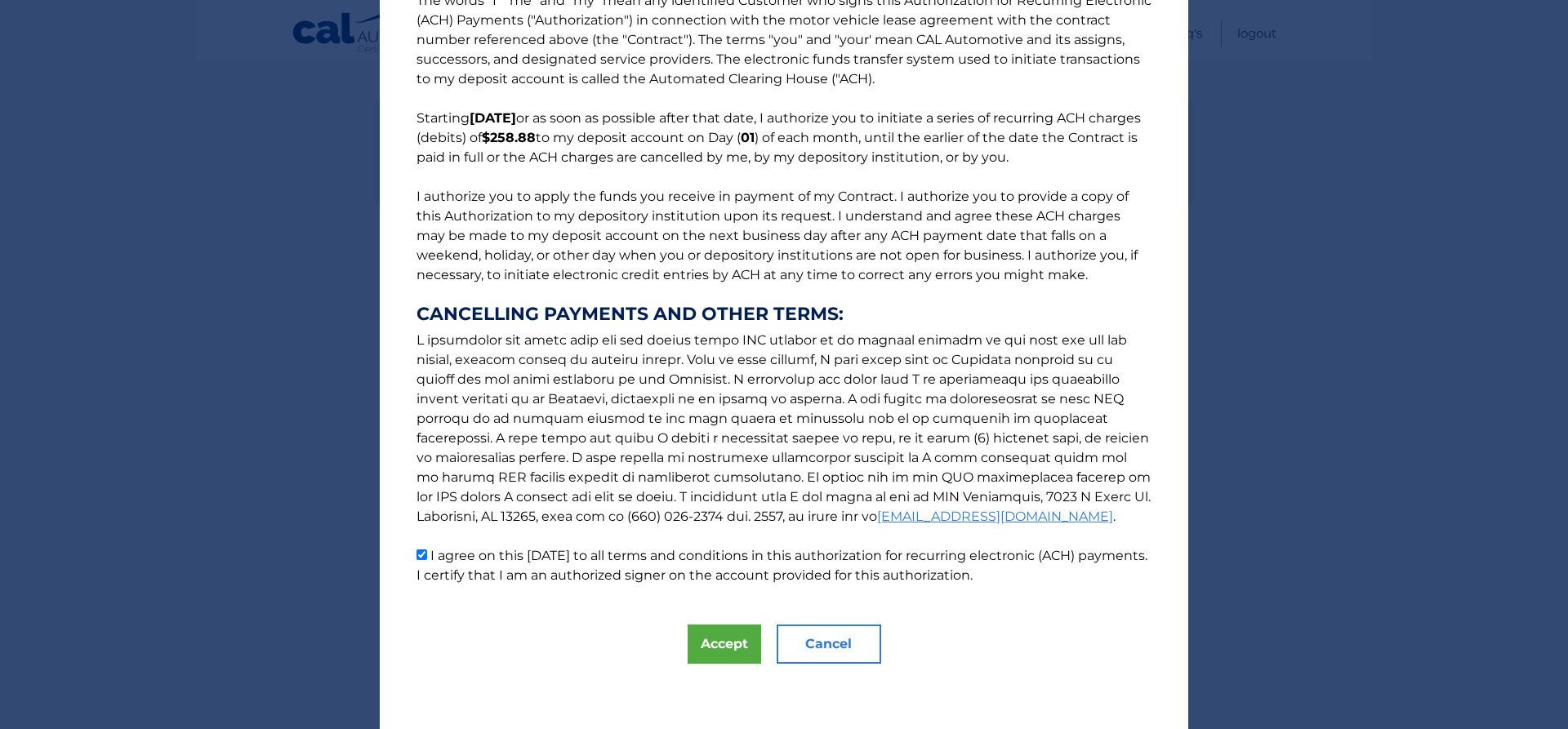
scroll to position [42, 0]
click at [720, 643] on button "Accept" at bounding box center [724, 643] width 74 height 39
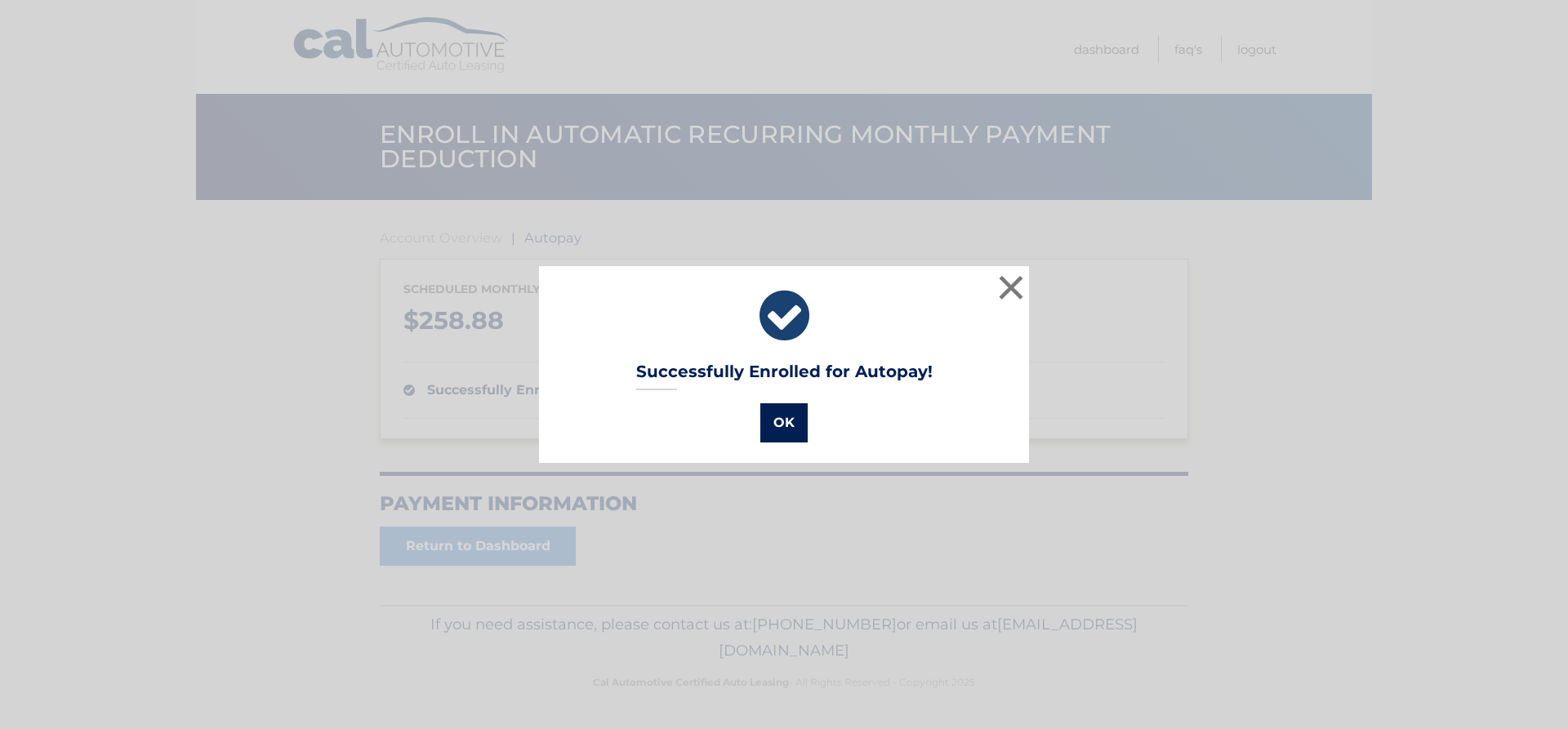
click at [780, 418] on button "OK" at bounding box center [784, 422] width 47 height 39
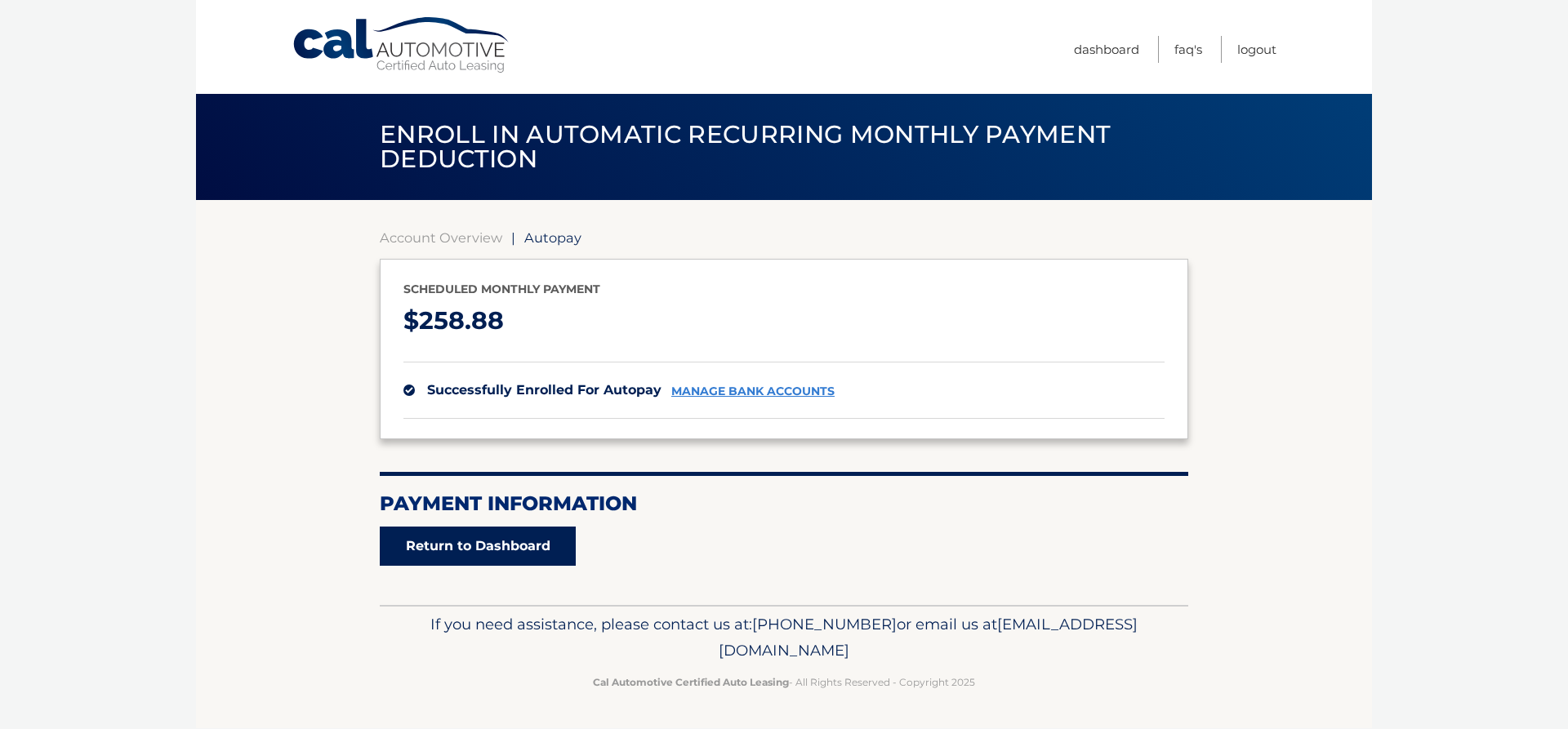
click at [525, 544] on link "Return to Dashboard" at bounding box center [477, 546] width 196 height 39
